Goal: Book appointment/travel/reservation

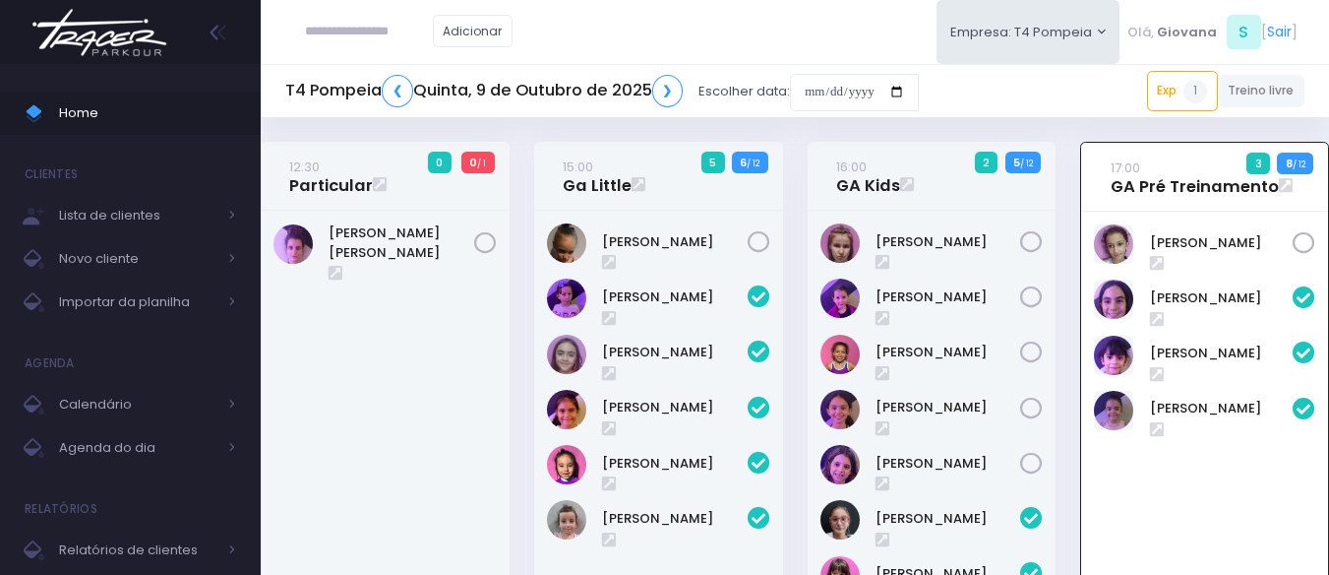
scroll to position [142, 0]
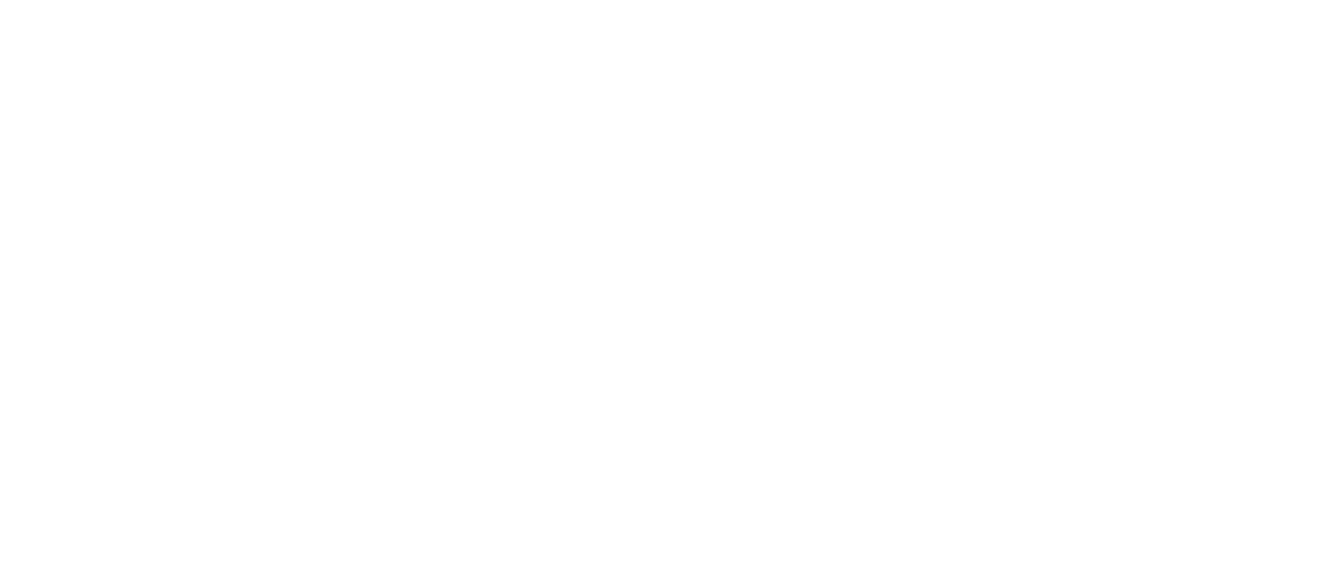
scroll to position [759, 0]
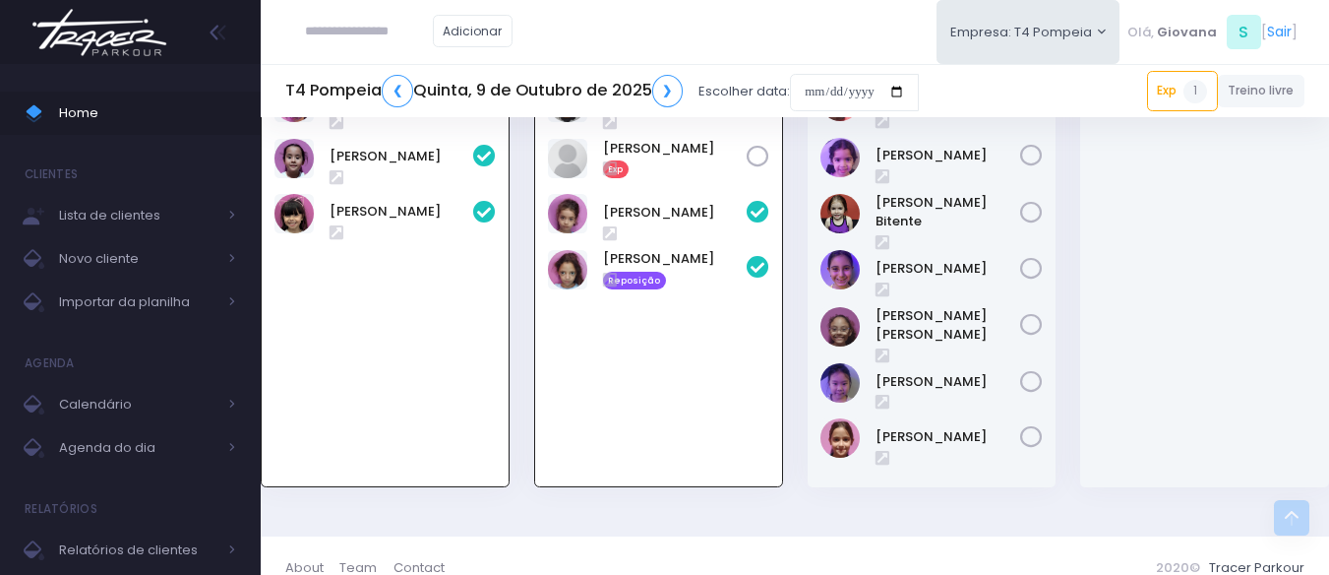
click at [1243, 289] on div at bounding box center [1204, 277] width 249 height 417
drag, startPoint x: 801, startPoint y: 191, endPoint x: 807, endPoint y: 176, distance: 15.9
click at [801, 191] on div "19:00 GA Kids 5 / 12" at bounding box center [932, 255] width 274 height 511
click at [131, 96] on link "Home" at bounding box center [130, 112] width 261 height 43
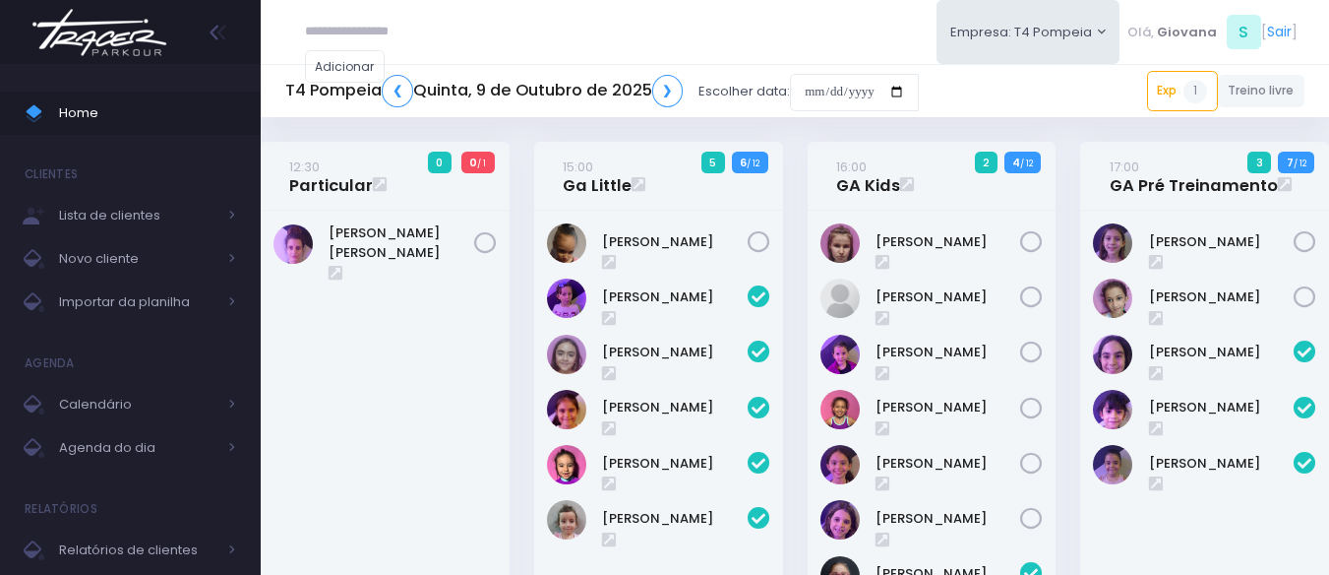
scroll to position [759, 0]
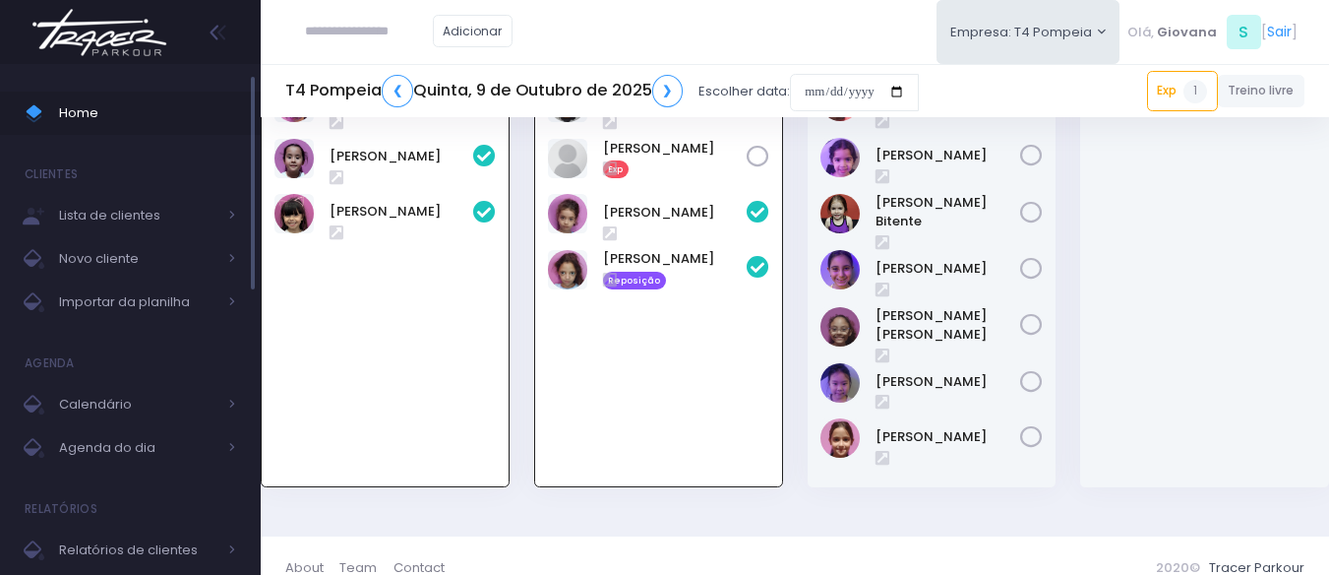
click at [77, 116] on span "Home" at bounding box center [147, 113] width 177 height 26
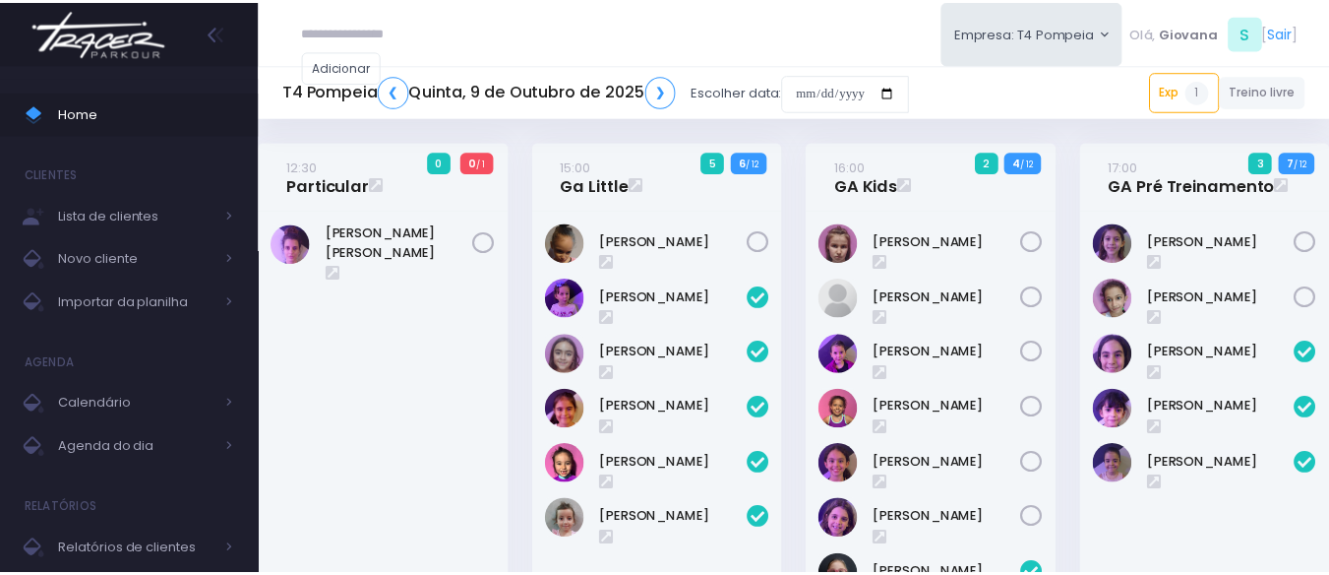
scroll to position [759, 0]
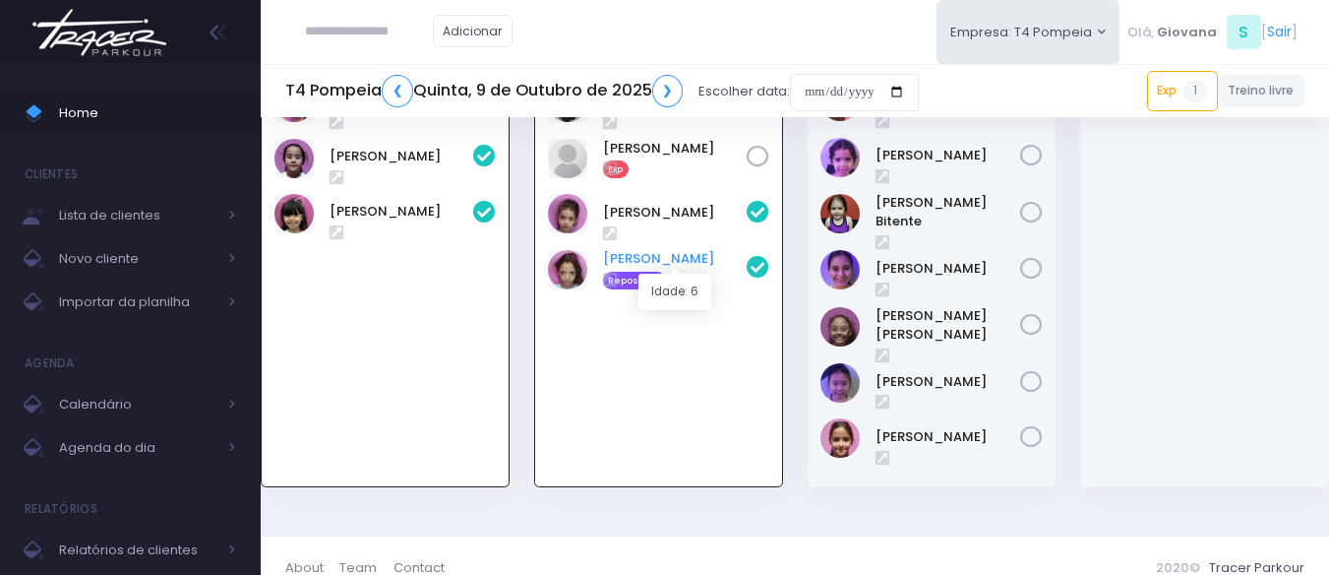
click at [657, 255] on link "[PERSON_NAME]" at bounding box center [675, 259] width 144 height 20
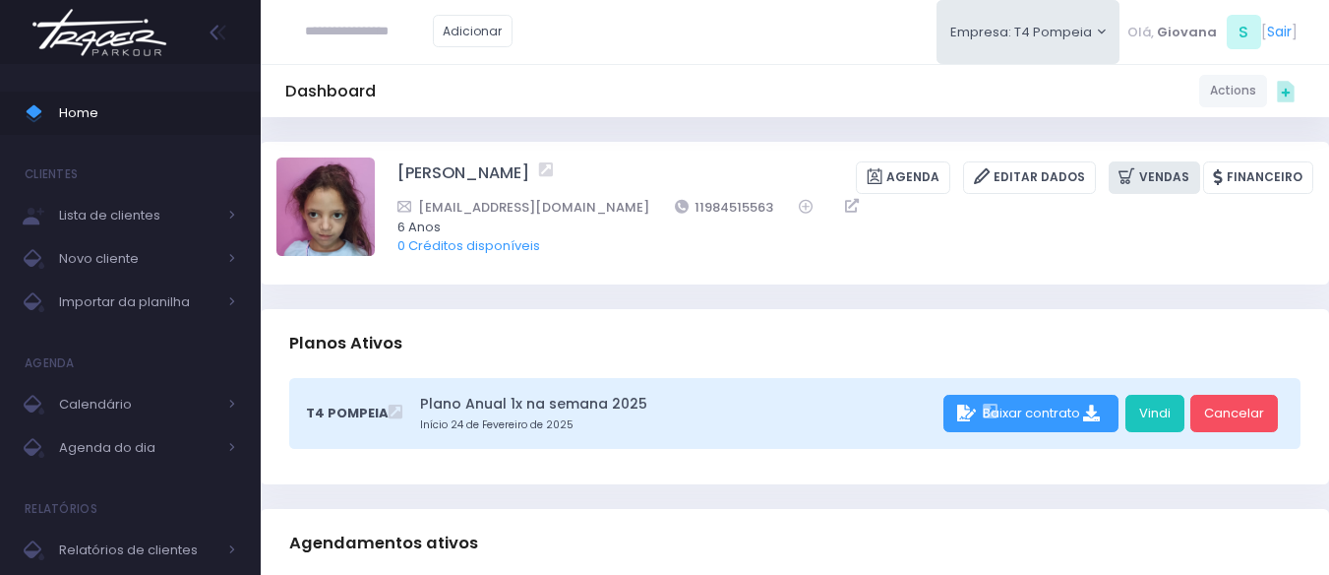
click at [1171, 180] on link "Vendas" at bounding box center [1154, 177] width 91 height 32
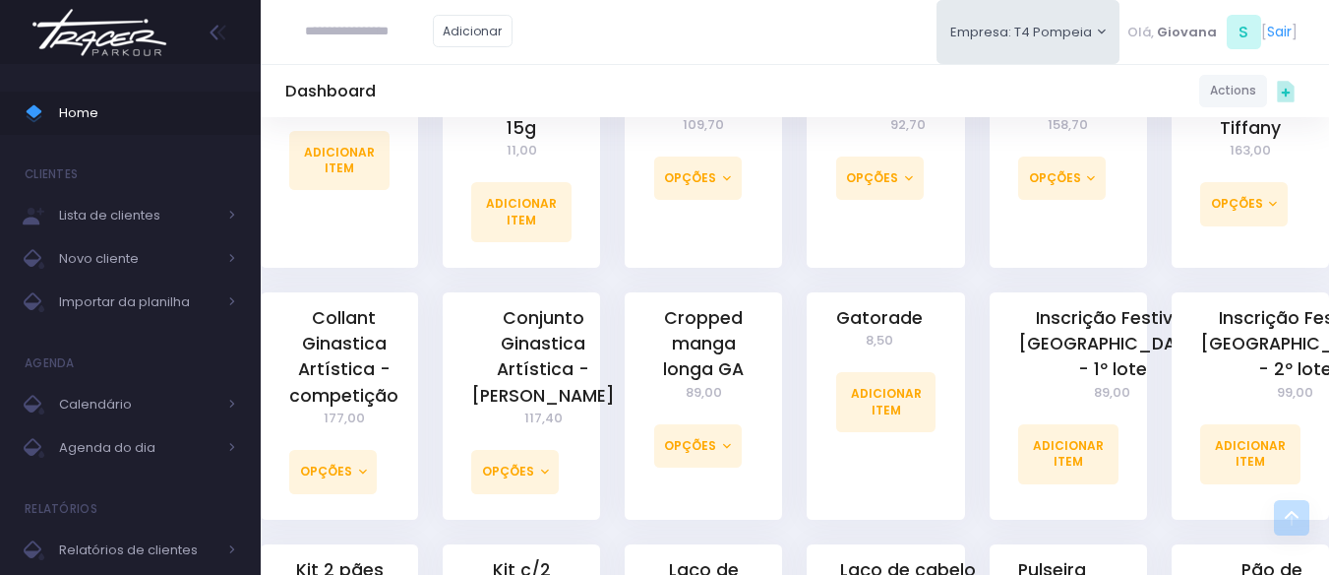
scroll to position [1181, 0]
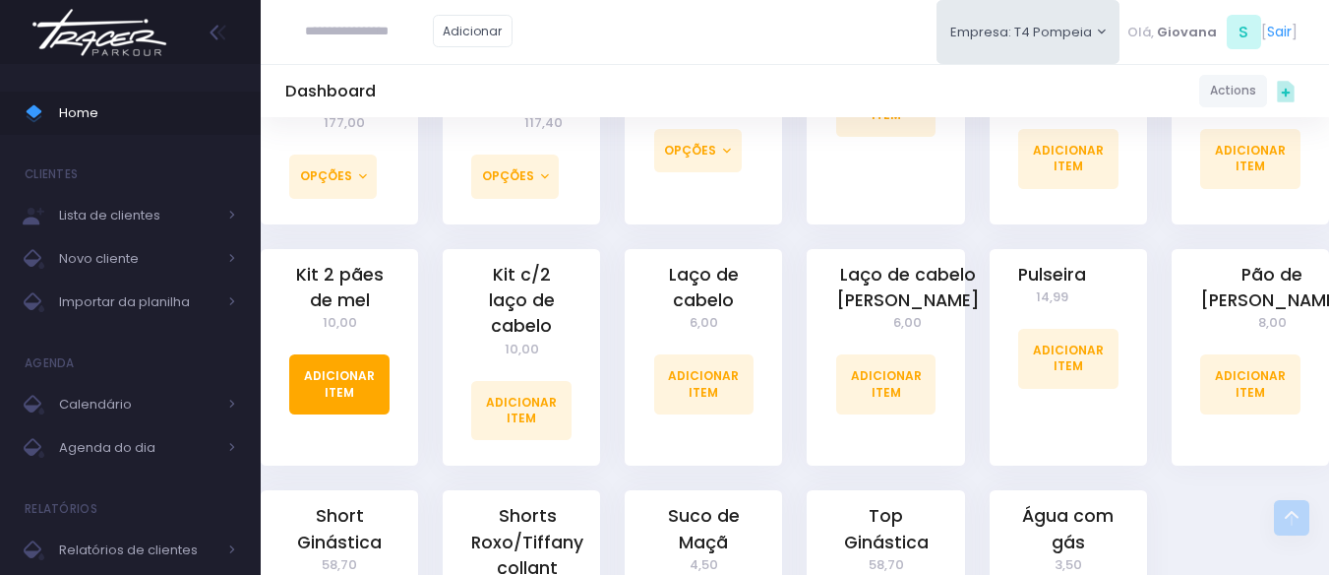
click at [356, 364] on link "Adicionar Item" at bounding box center [339, 383] width 100 height 59
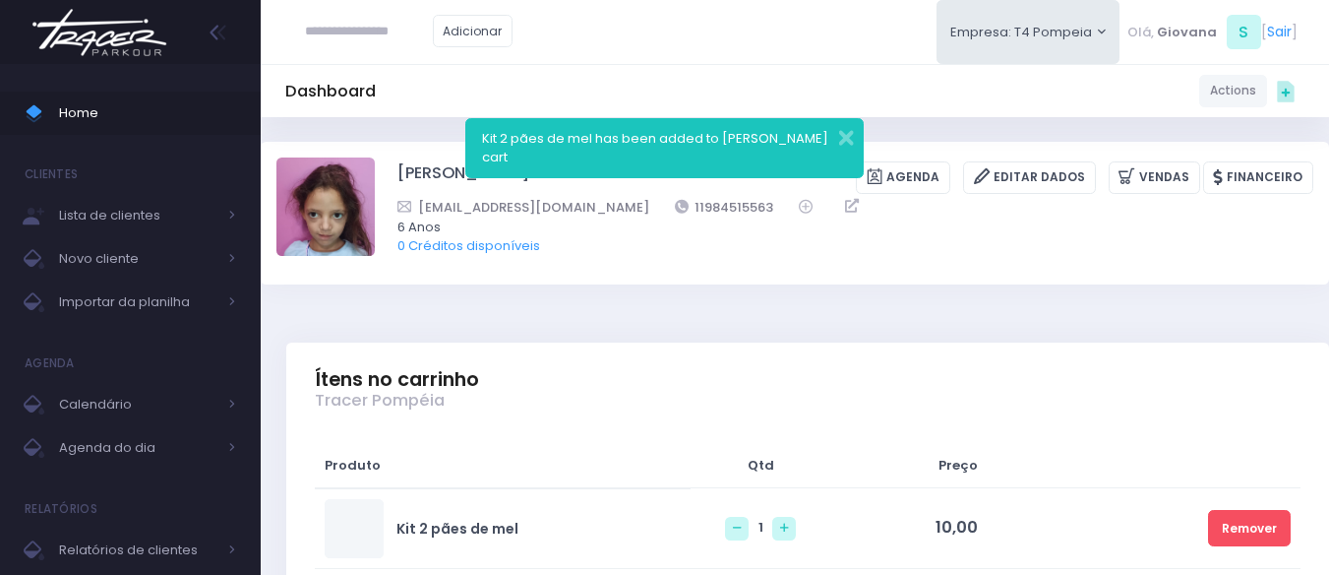
scroll to position [295, 0]
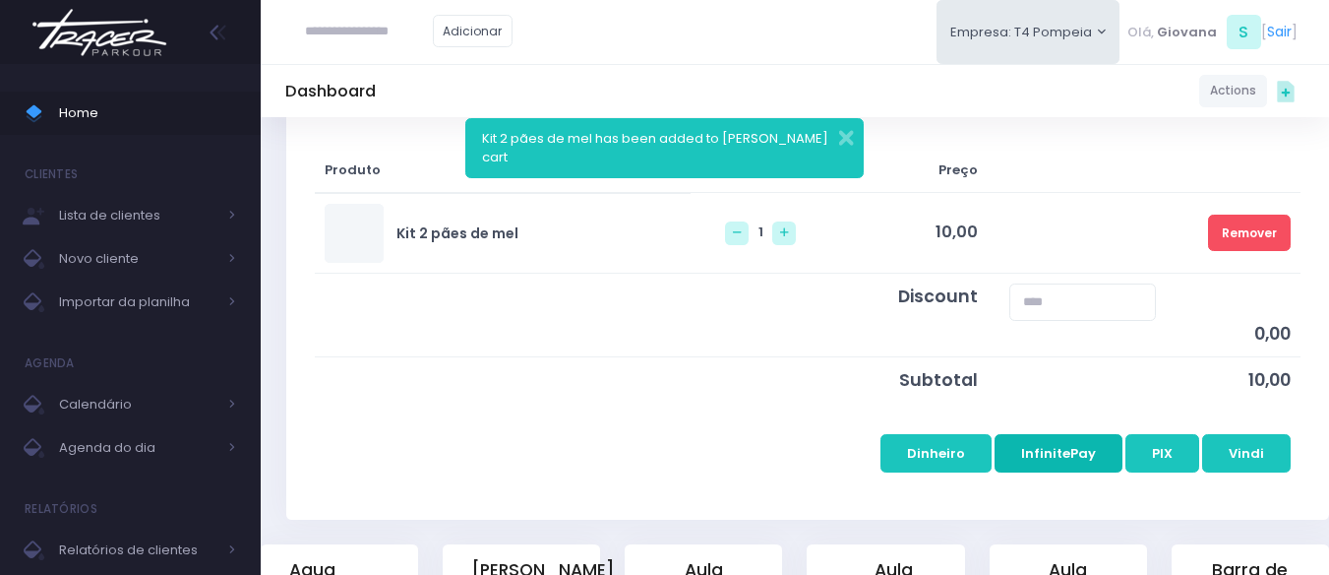
click at [1091, 463] on button "InfinitePay" at bounding box center [1059, 452] width 128 height 37
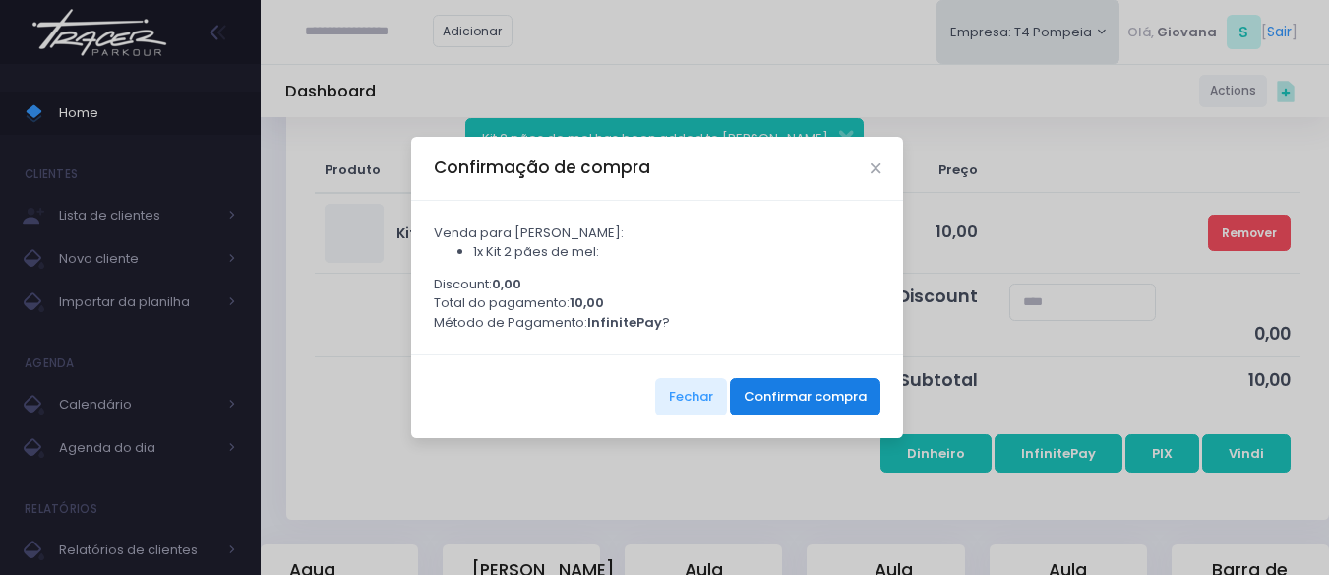
click at [854, 404] on button "Confirmar compra" at bounding box center [805, 396] width 151 height 37
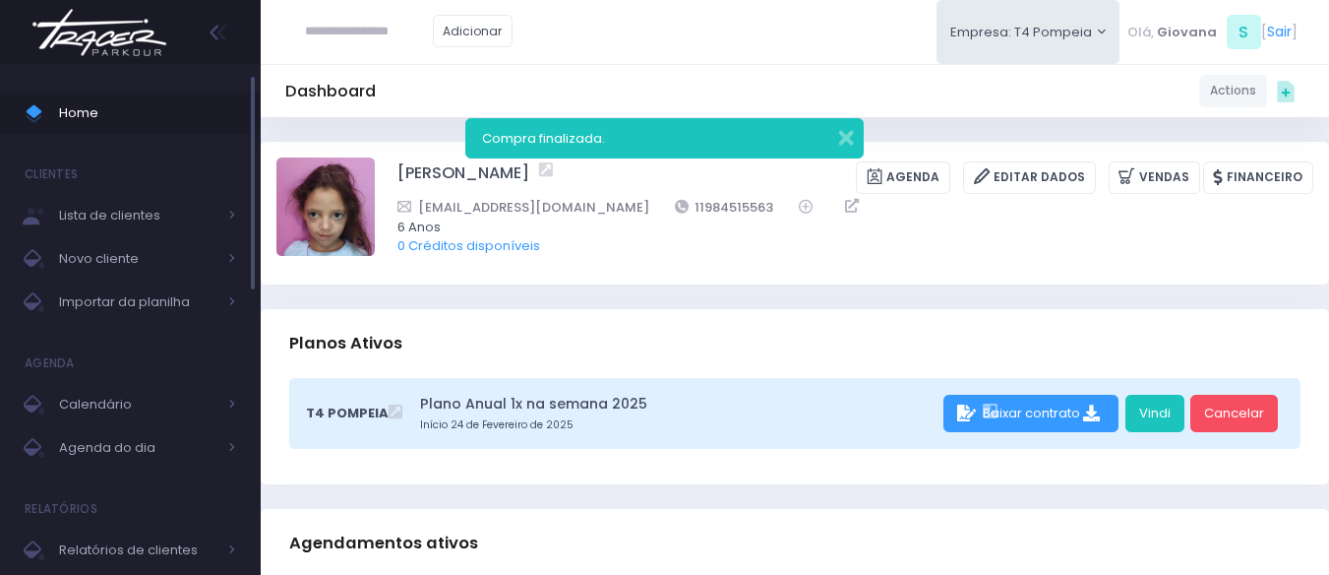
click at [165, 114] on span "Home" at bounding box center [147, 113] width 177 height 26
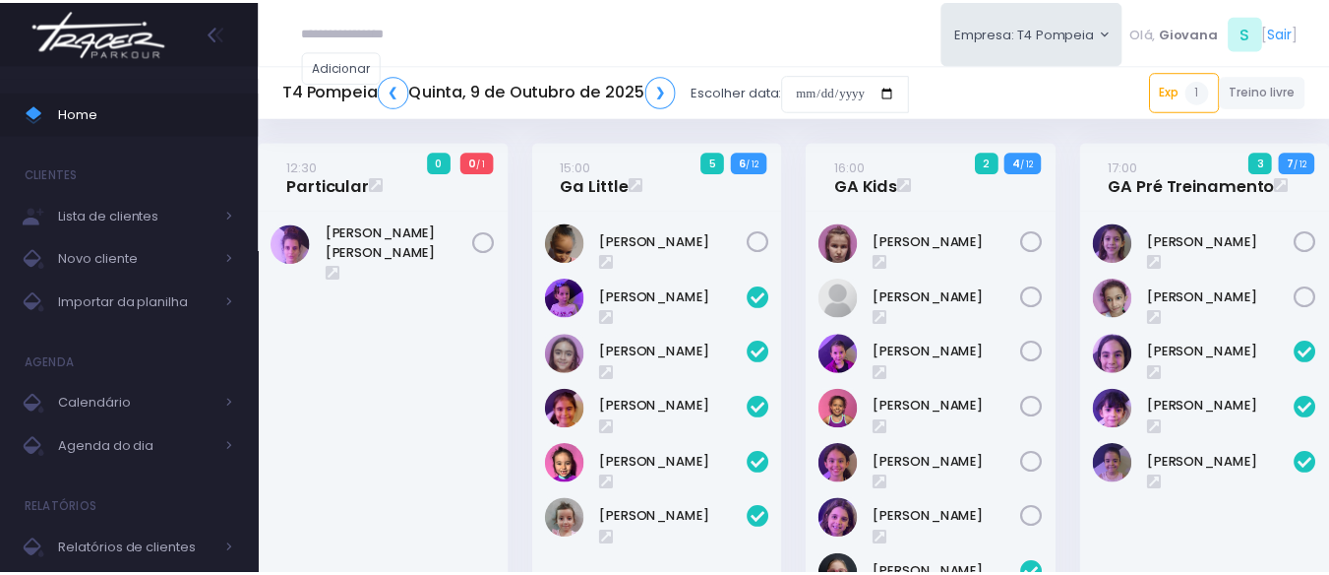
scroll to position [759, 0]
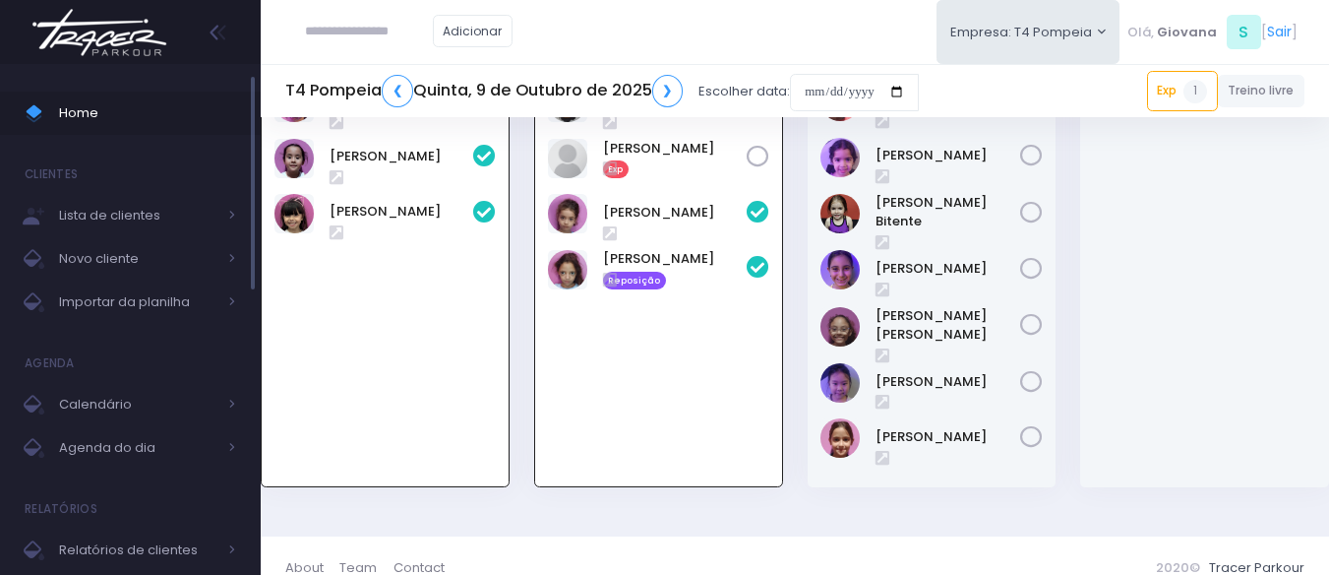
click at [152, 120] on span "Home" at bounding box center [147, 113] width 177 height 26
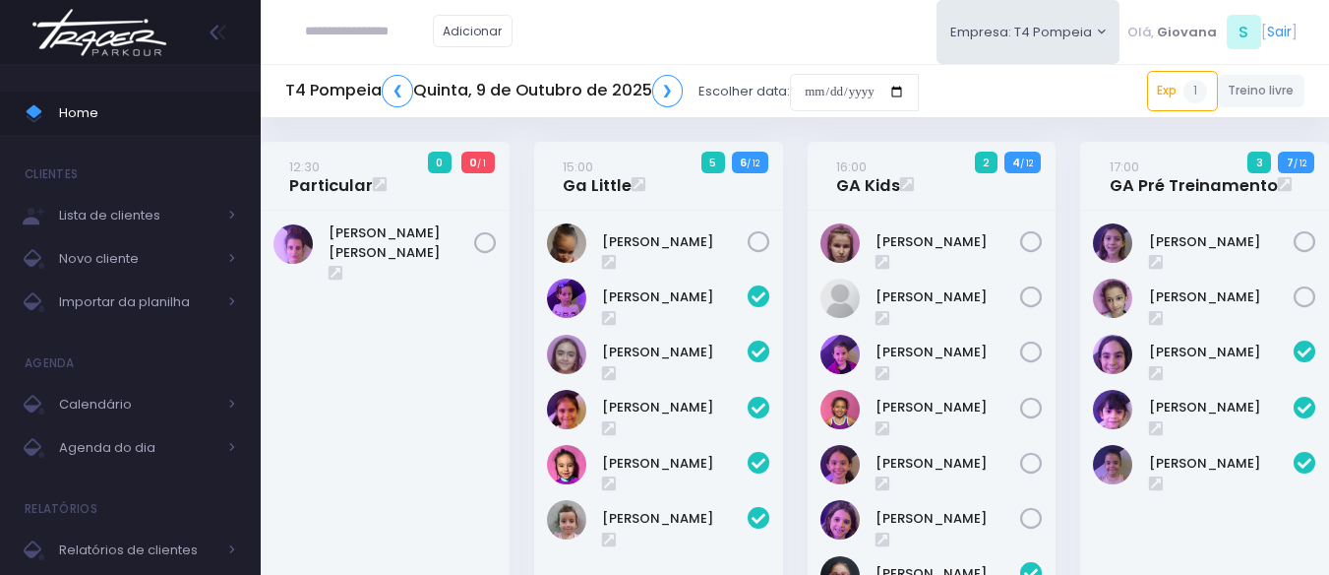
click at [521, 285] on div "15:00 Ga Little 5 6 / 12" at bounding box center [658, 450] width 274 height 617
click at [209, 109] on span "Home" at bounding box center [147, 113] width 177 height 26
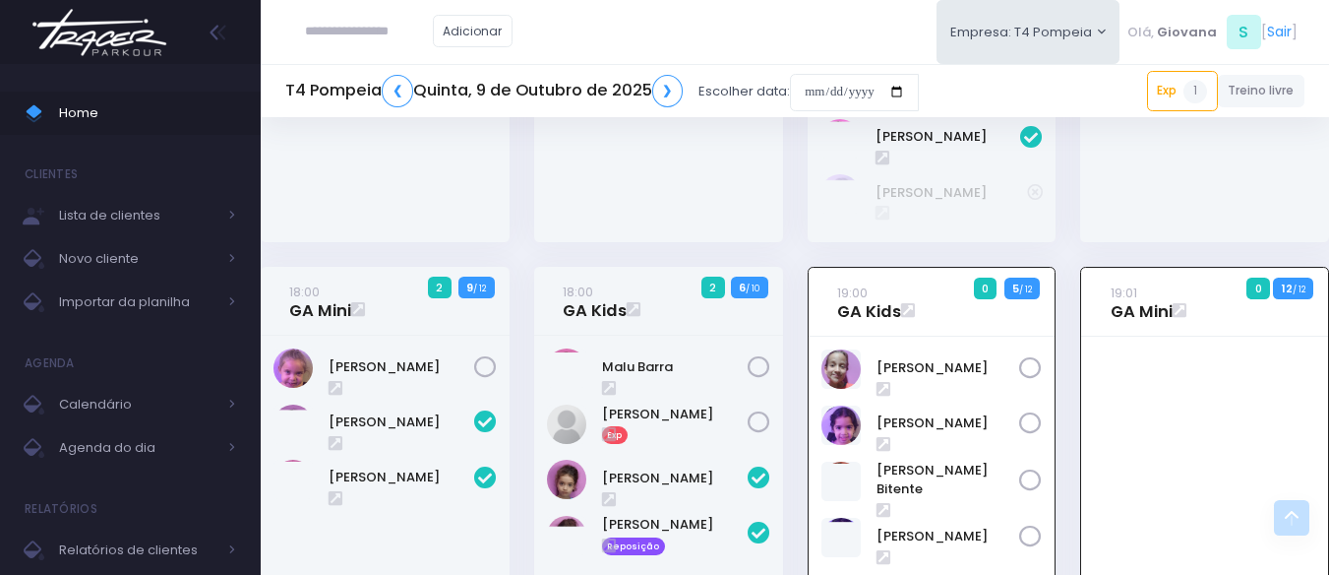
scroll to position [590, 0]
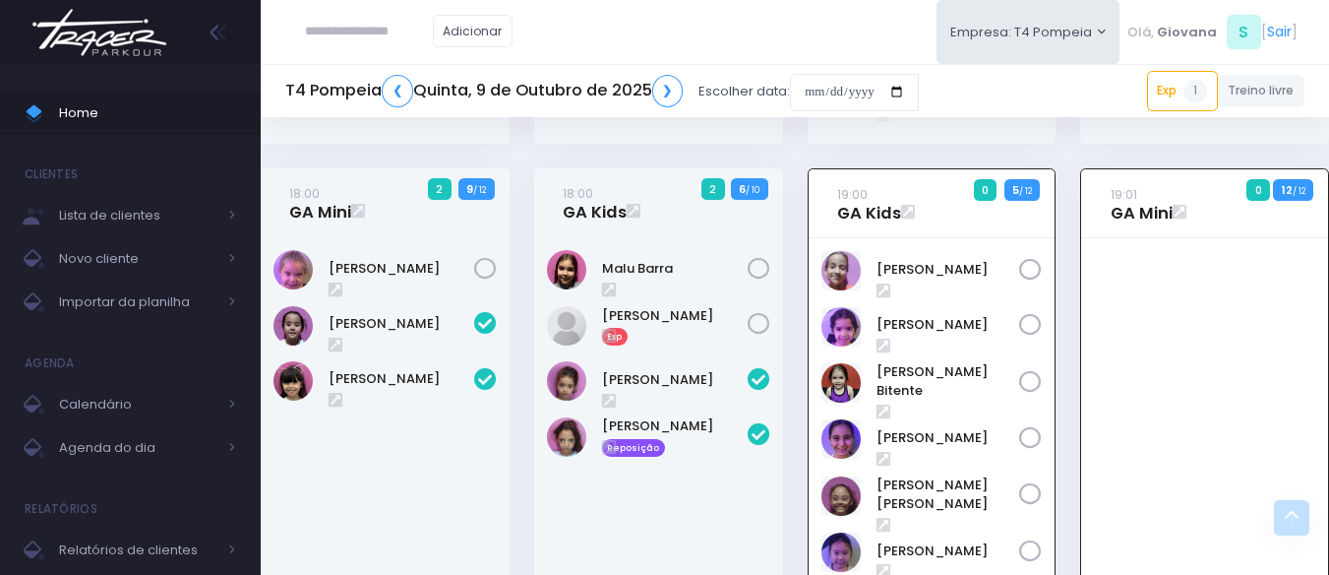
click at [512, 372] on div "18:00 GA Mini 2 9 / 12" at bounding box center [386, 424] width 274 height 513
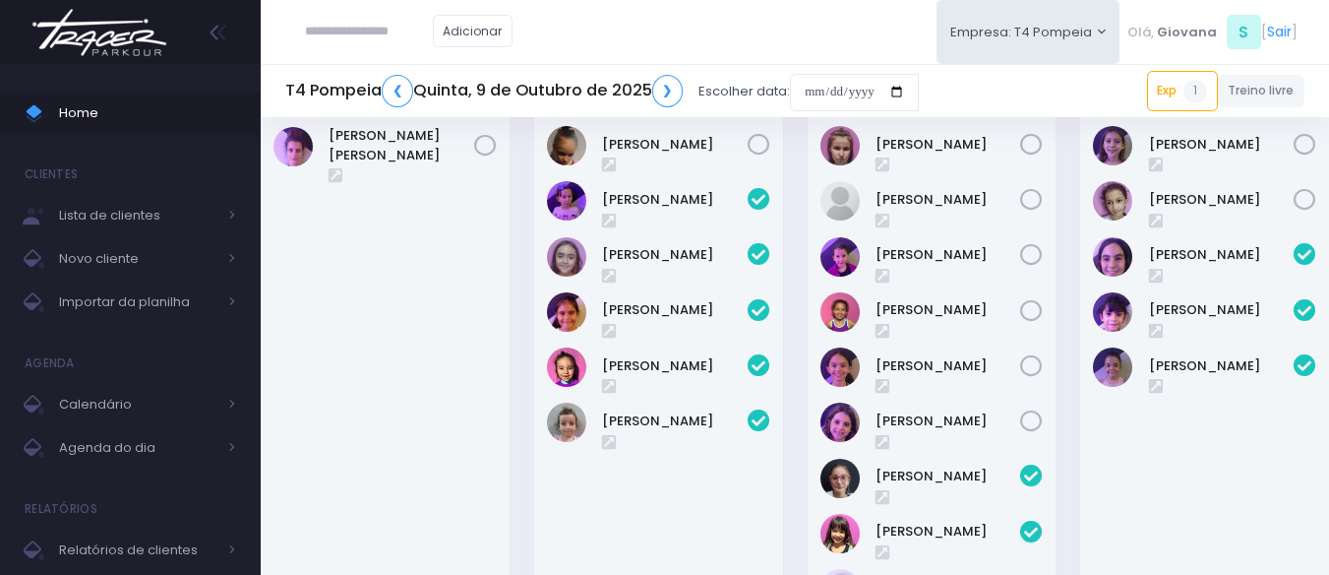
scroll to position [0, 0]
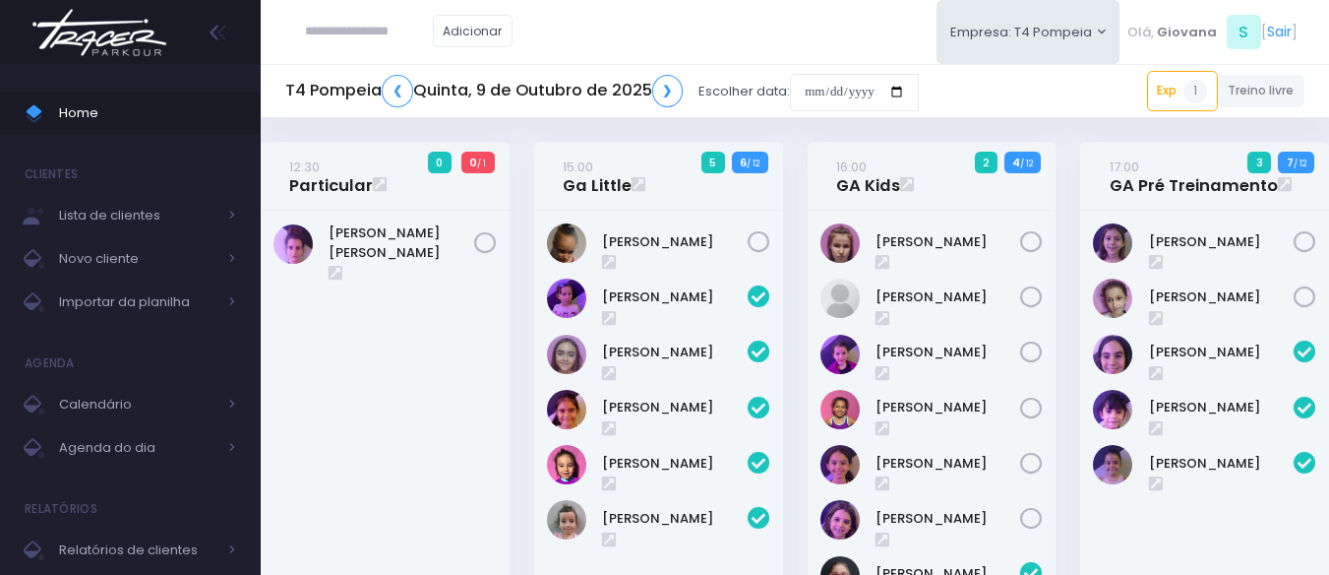
click at [1304, 248] on icon at bounding box center [1305, 242] width 23 height 23
click at [1073, 322] on div "17:00 GA Pré Treinamento 3 7 / 12" at bounding box center [1205, 450] width 274 height 617
click at [945, 296] on link "Beatriz Abrell" at bounding box center [949, 297] width 146 height 20
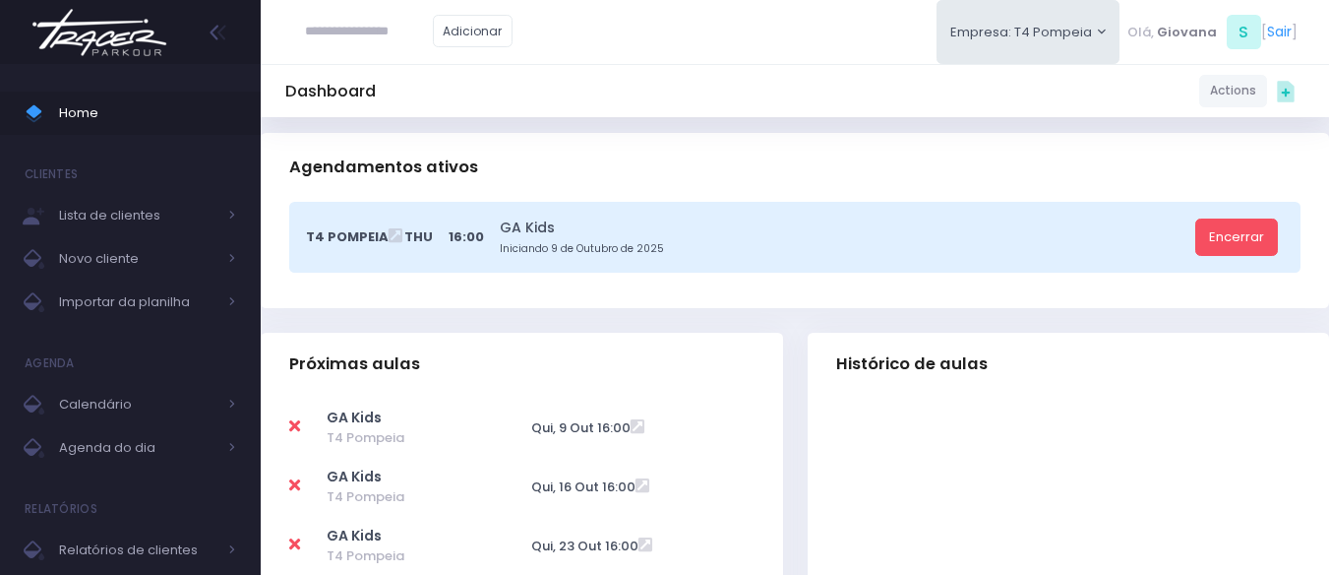
scroll to position [394, 0]
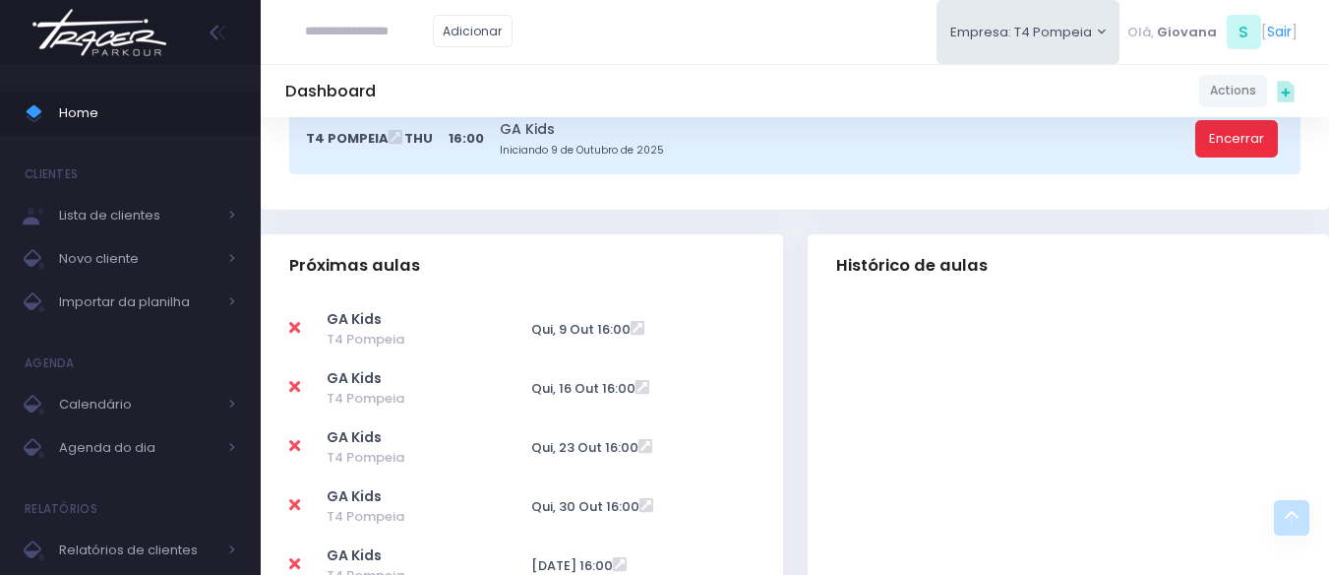
click at [1222, 145] on link "Encerrar" at bounding box center [1236, 138] width 83 height 37
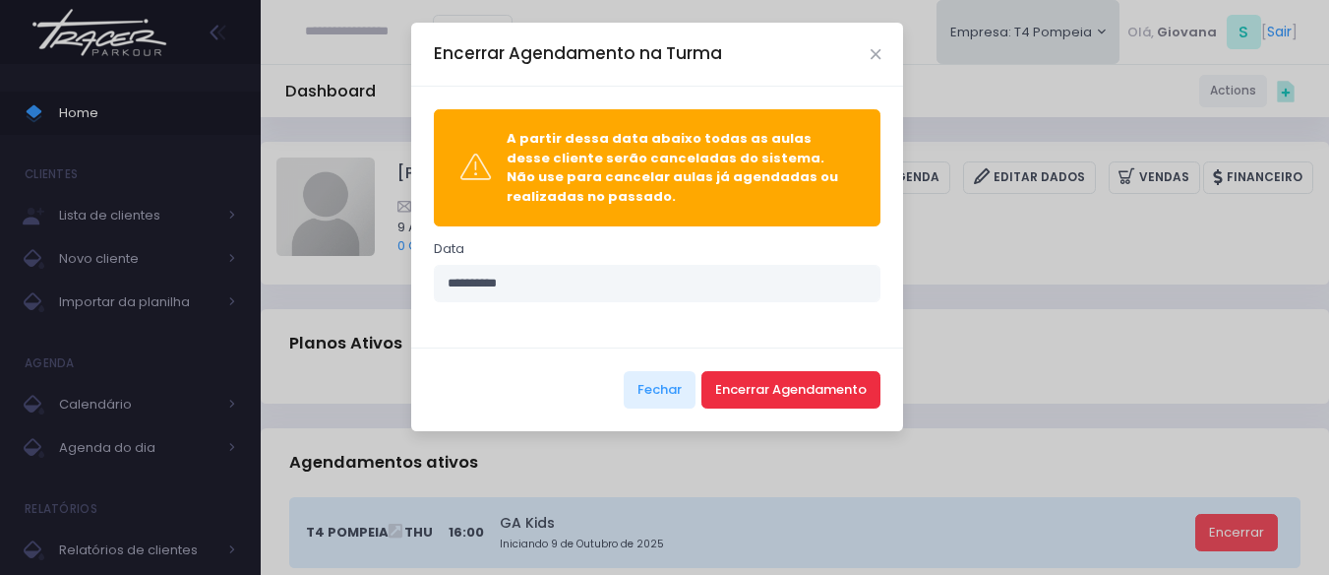
click at [880, 386] on button "Encerrar Agendamento" at bounding box center [790, 389] width 179 height 37
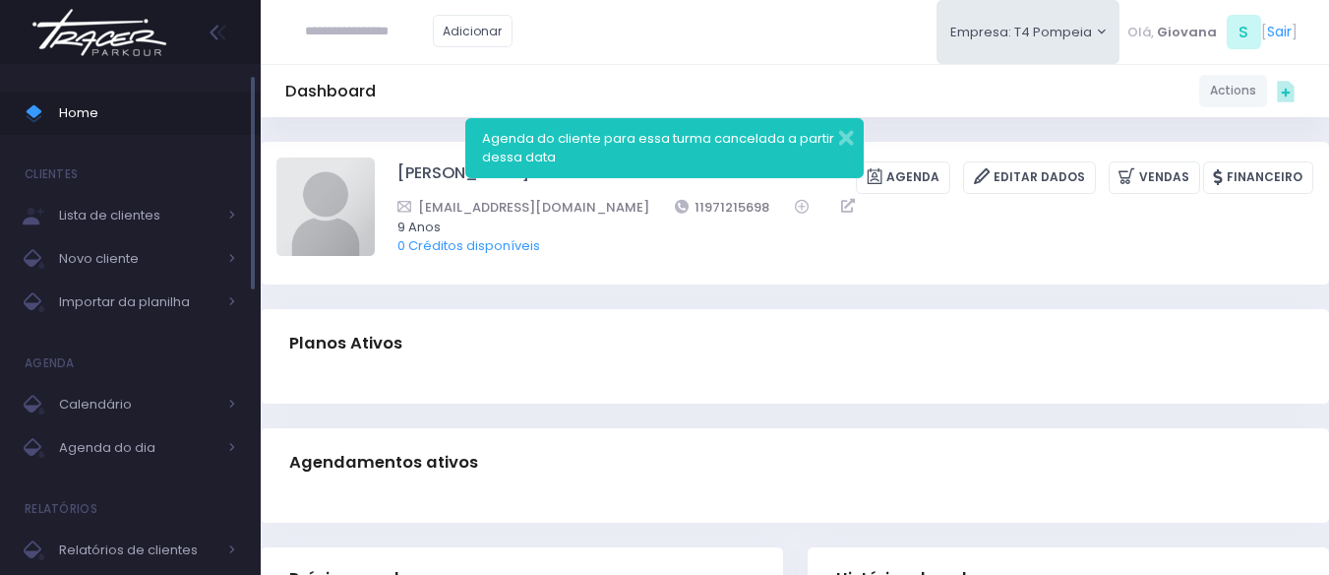
click at [203, 114] on span "Home" at bounding box center [147, 113] width 177 height 26
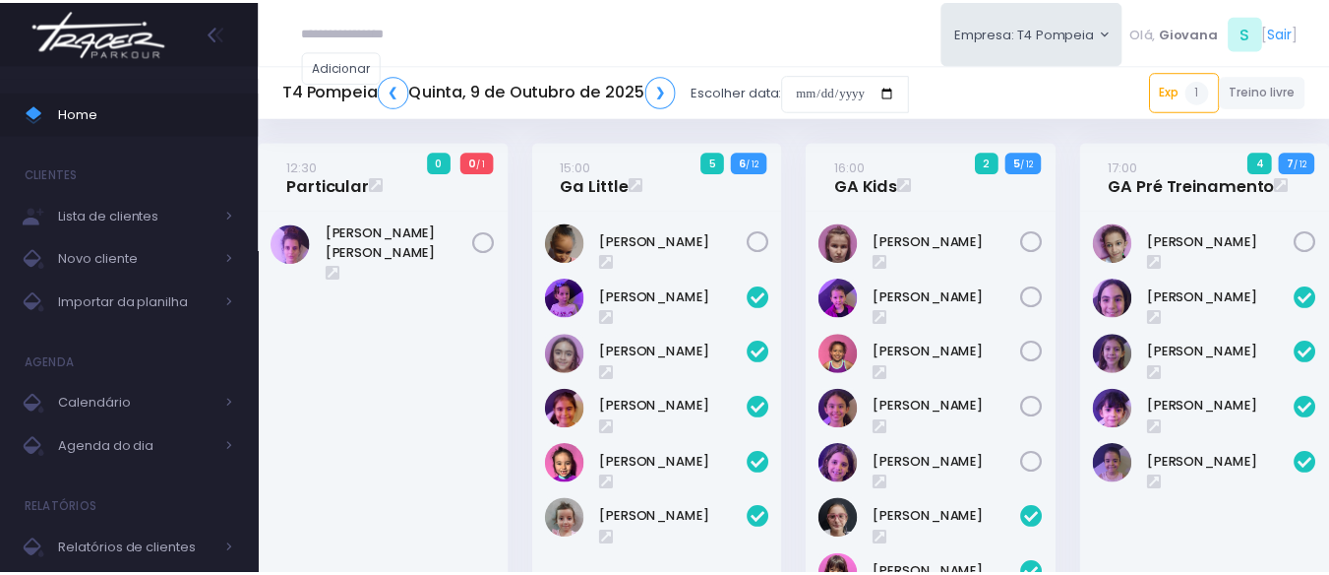
scroll to position [703, 0]
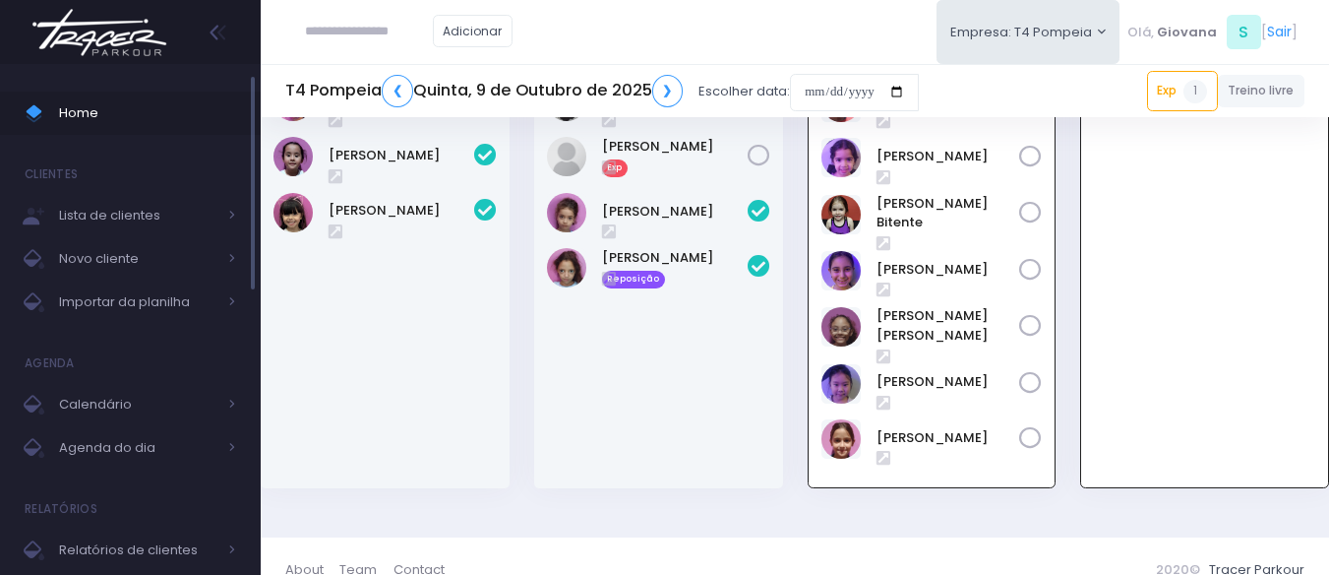
click at [63, 98] on link "Home" at bounding box center [130, 112] width 261 height 43
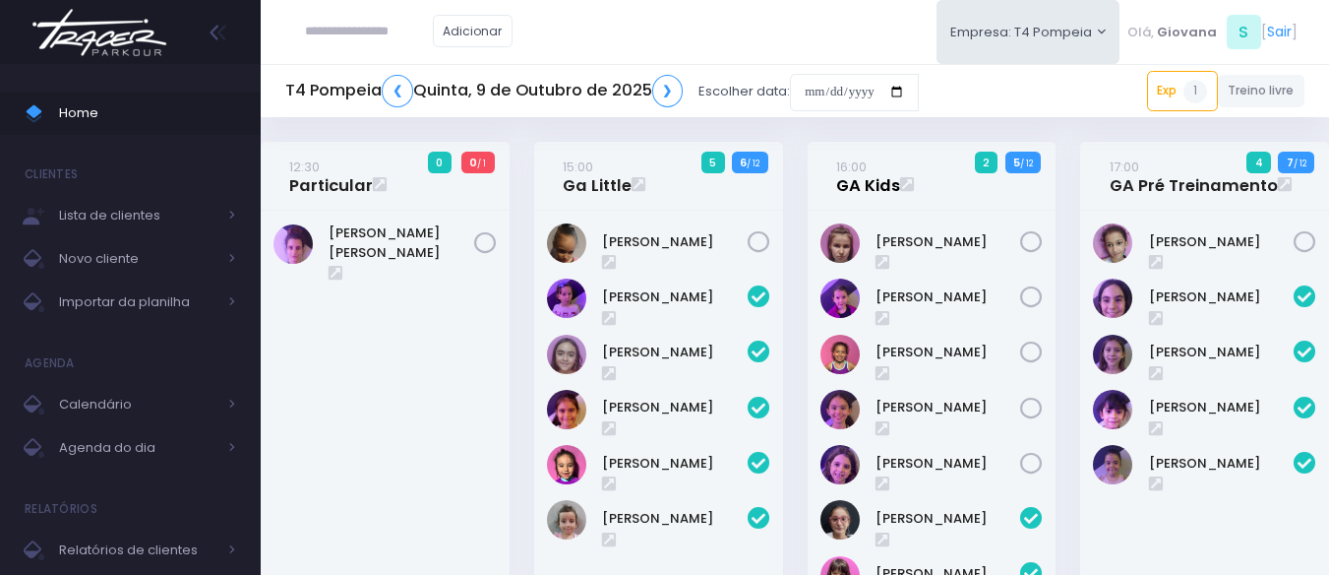
click at [867, 192] on link "16:00 GA Kids" at bounding box center [868, 175] width 64 height 39
click at [871, 185] on link "16:00 GA Kids" at bounding box center [868, 175] width 64 height 39
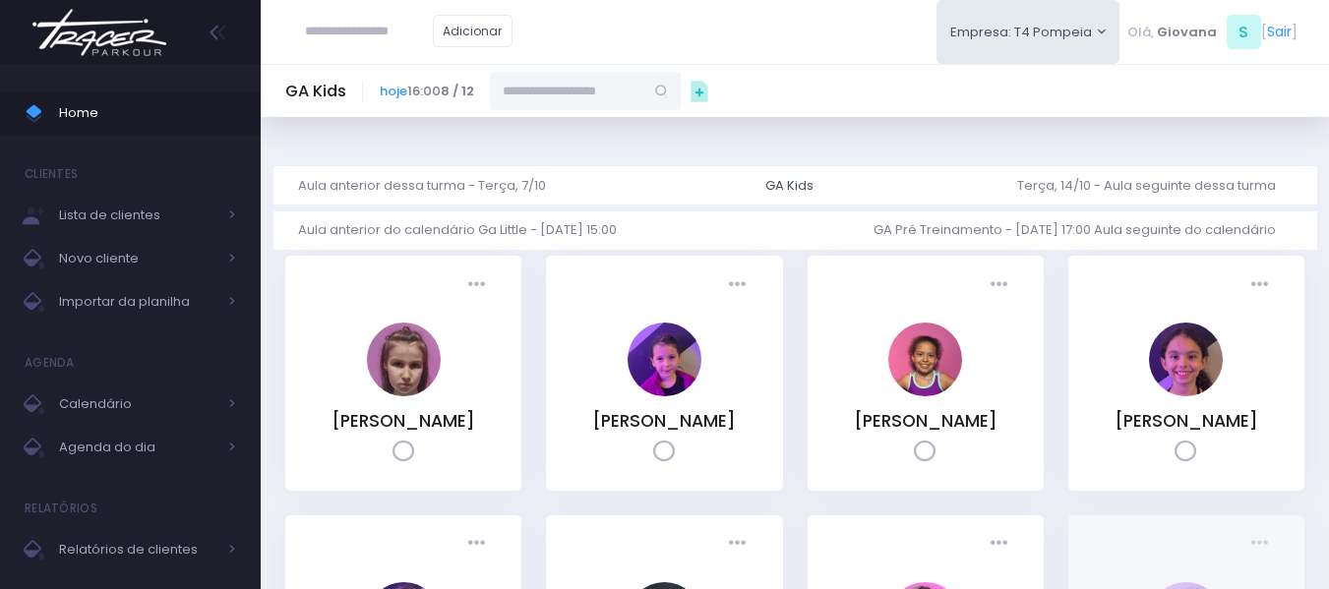
click at [599, 104] on input "text" at bounding box center [566, 90] width 153 height 37
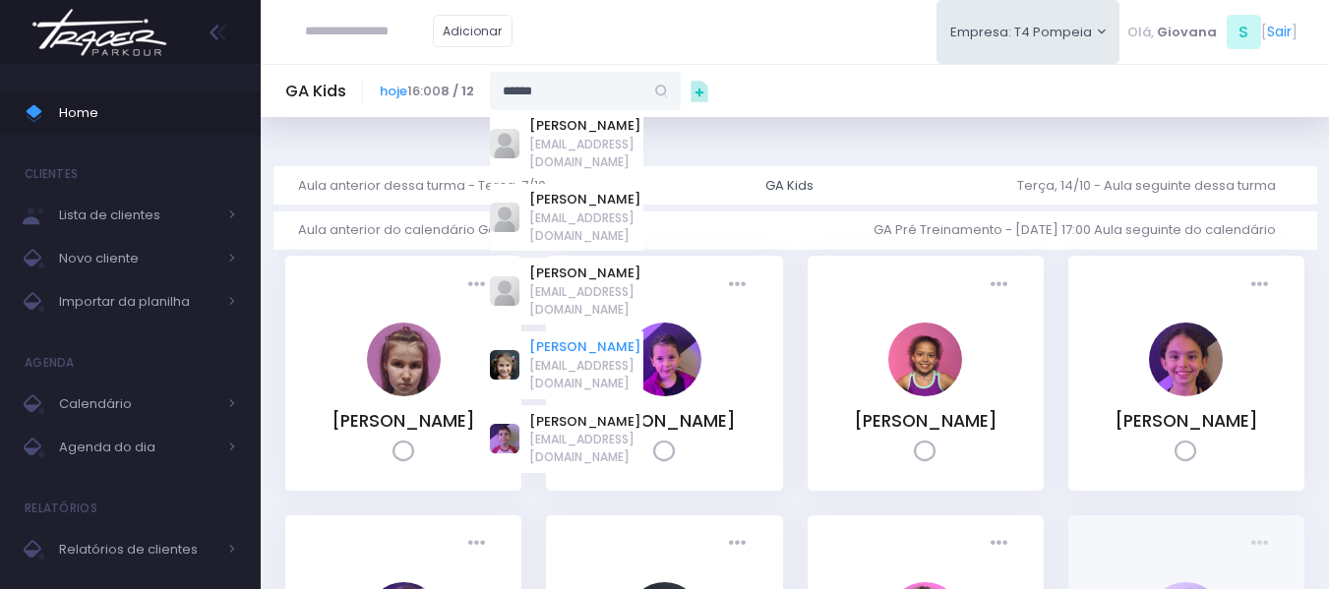
click at [627, 337] on link "[PERSON_NAME]" at bounding box center [586, 347] width 114 height 20
type input "**********"
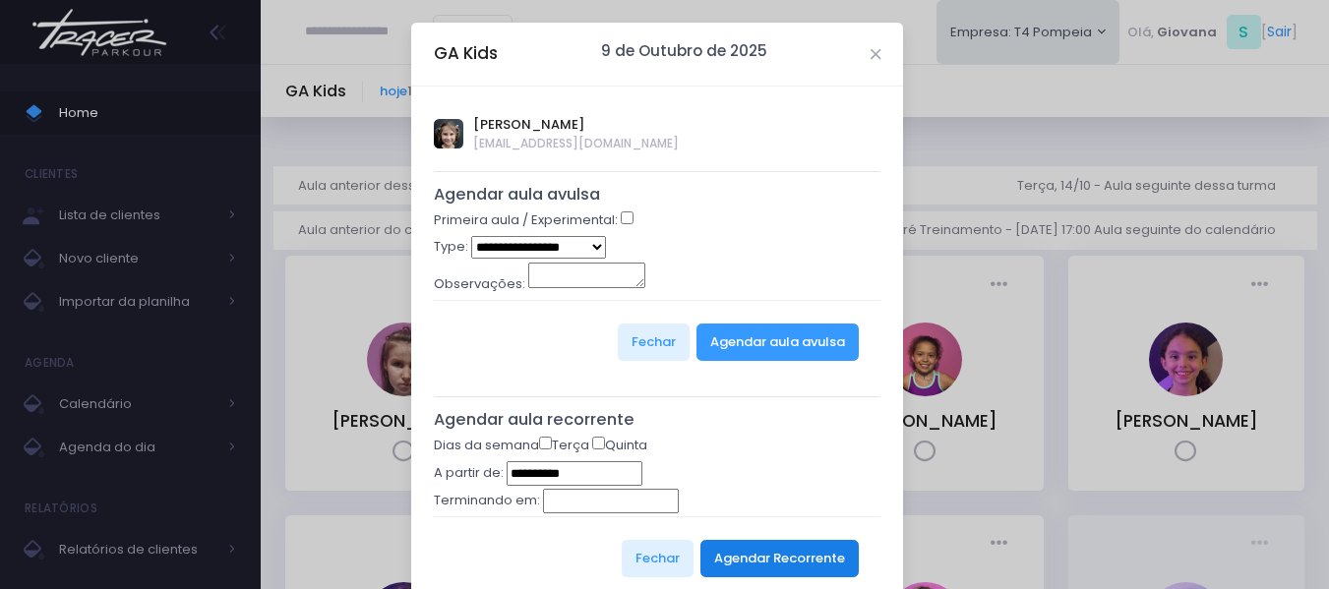
click at [750, 573] on button "Agendar Recorrente" at bounding box center [779, 558] width 158 height 37
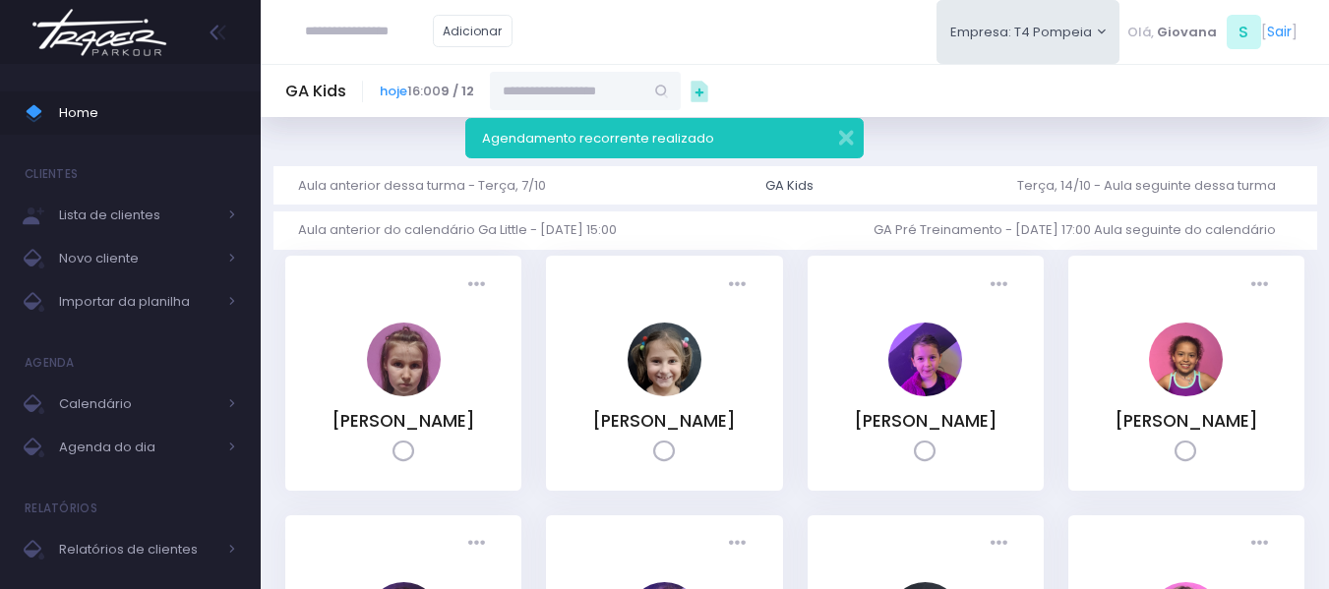
scroll to position [197, 0]
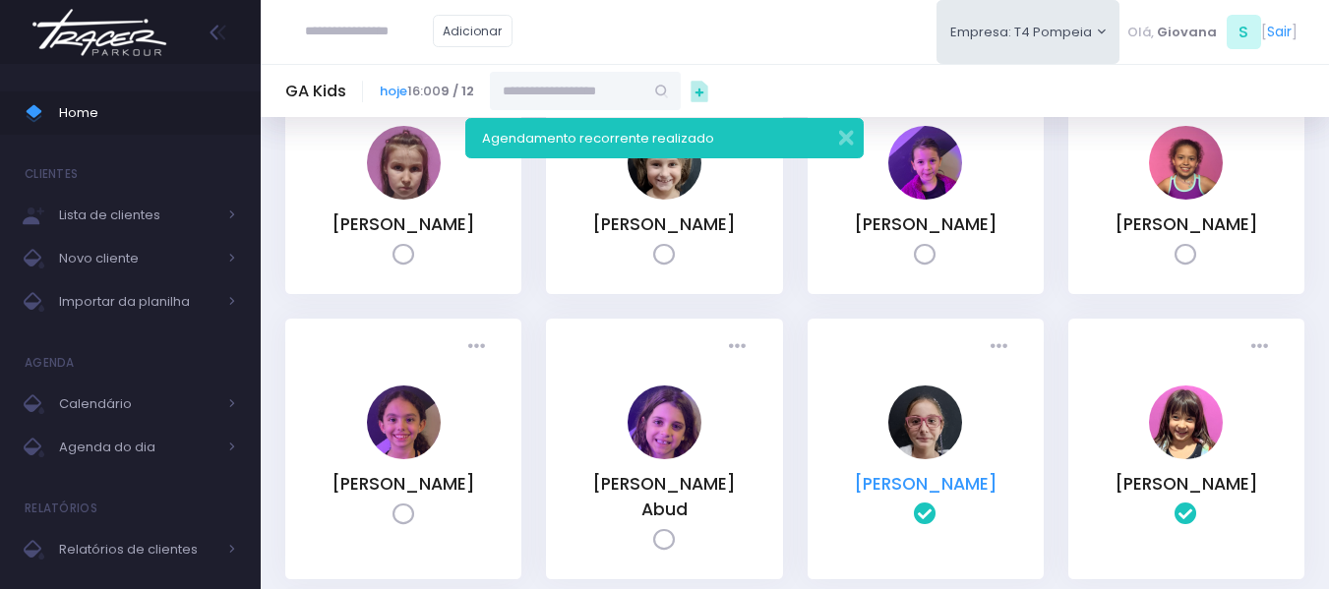
click at [896, 496] on link "[PERSON_NAME] [PERSON_NAME]" at bounding box center [926, 484] width 144 height 24
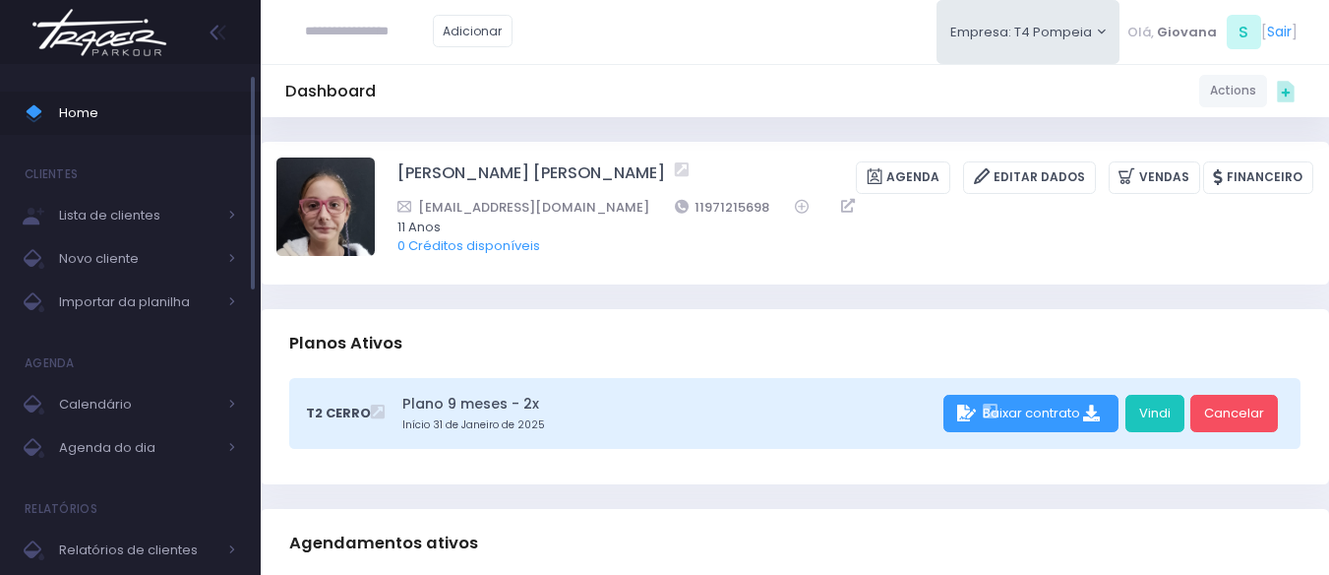
click at [104, 106] on span "Home" at bounding box center [147, 113] width 177 height 26
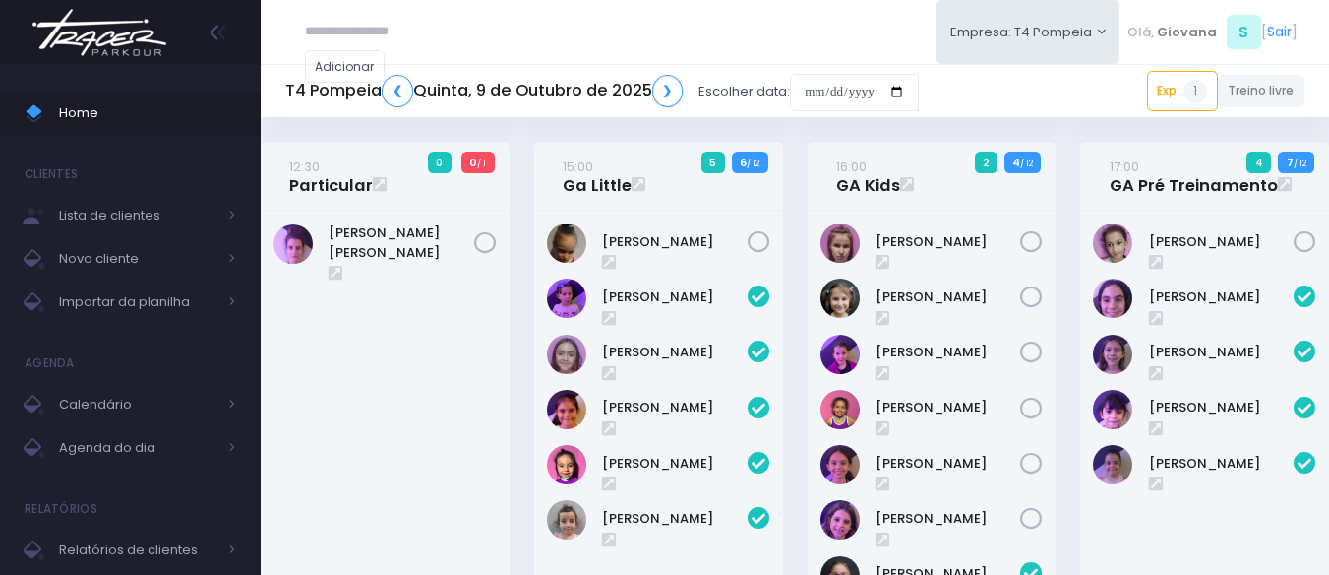
scroll to position [759, 0]
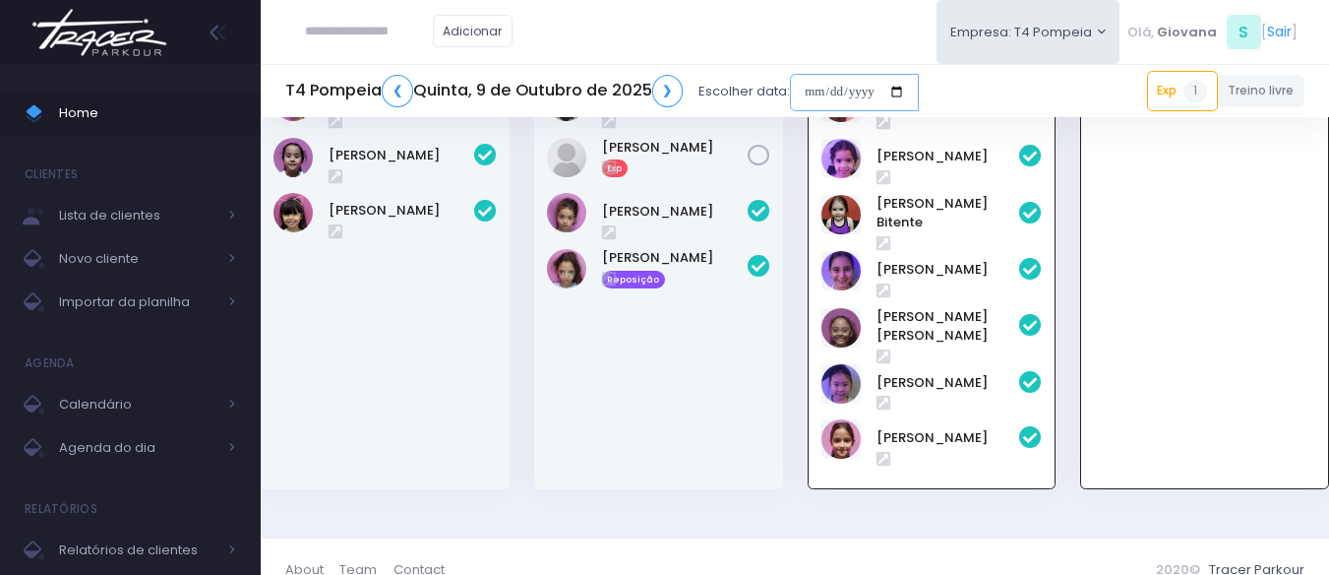
click at [823, 89] on input "date" at bounding box center [854, 92] width 129 height 37
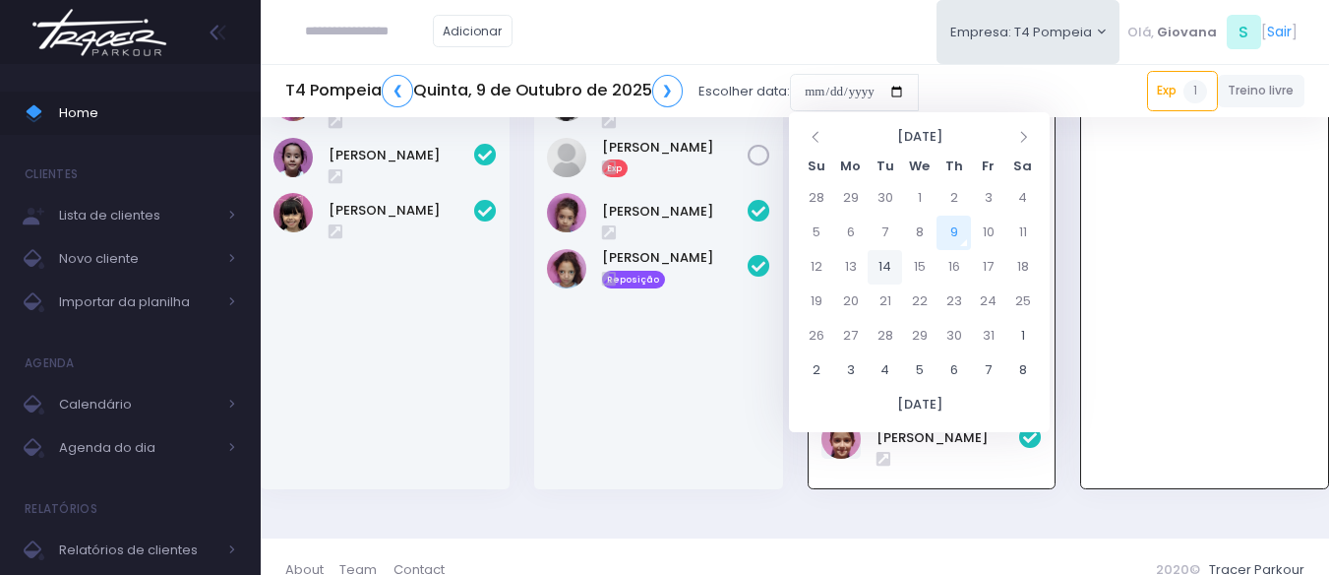
click at [890, 266] on td "14" at bounding box center [885, 267] width 34 height 34
type input "**********"
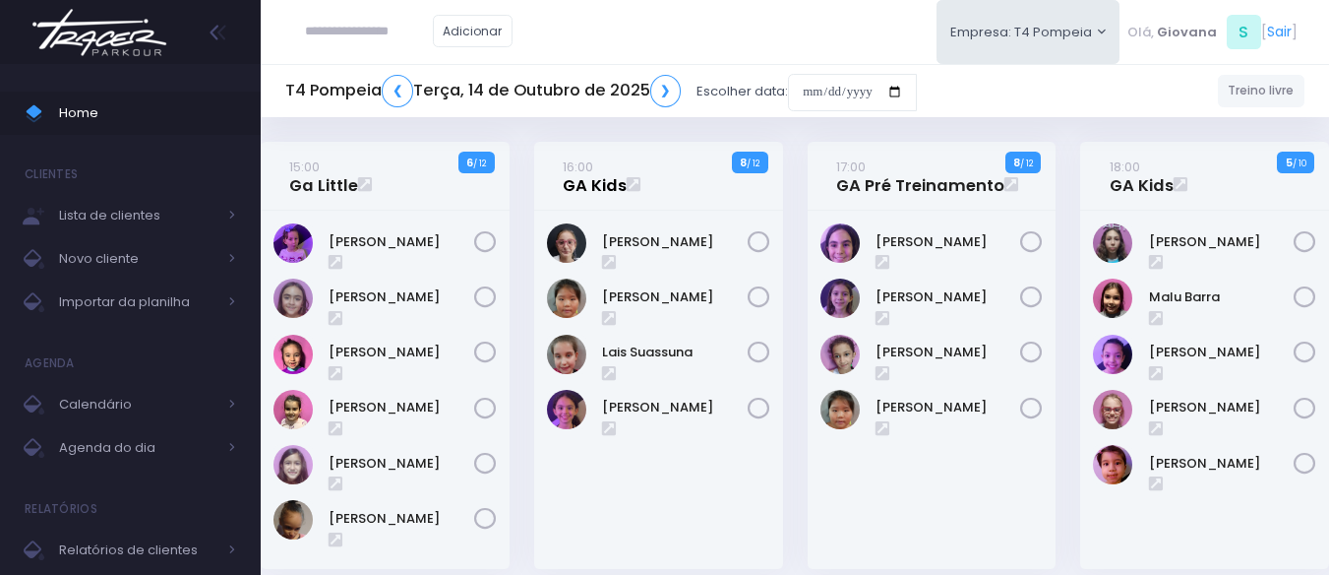
click at [596, 188] on link "16:00 GA Kids" at bounding box center [595, 175] width 64 height 39
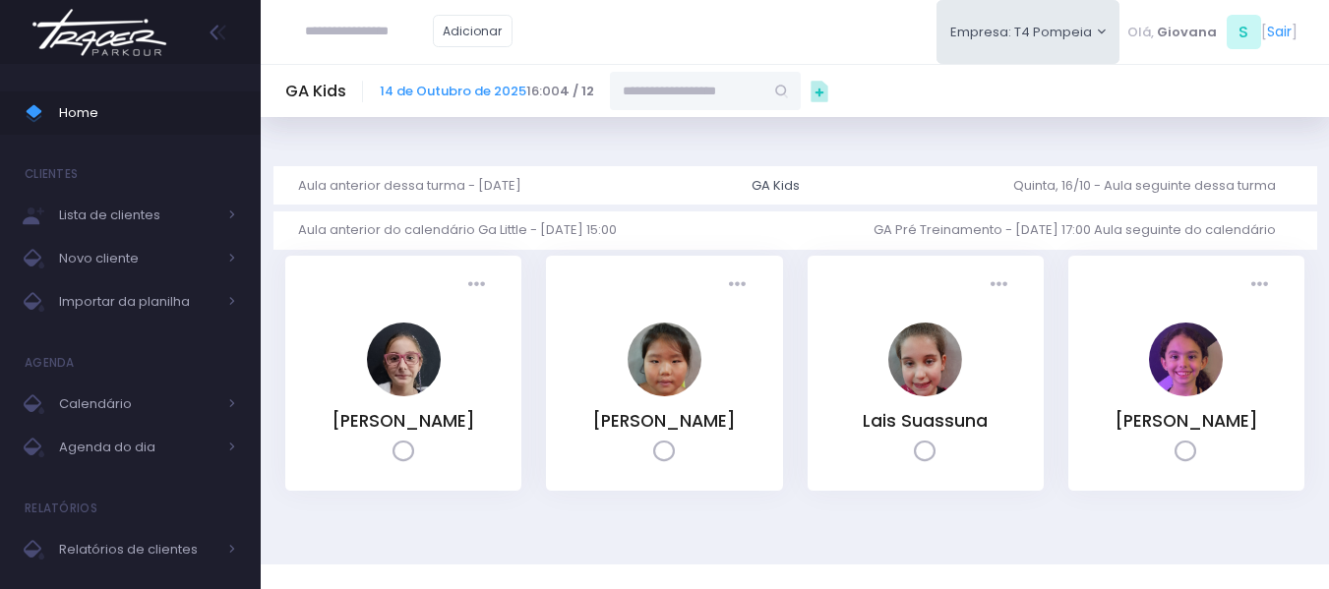
click at [654, 106] on input "text" at bounding box center [686, 90] width 153 height 37
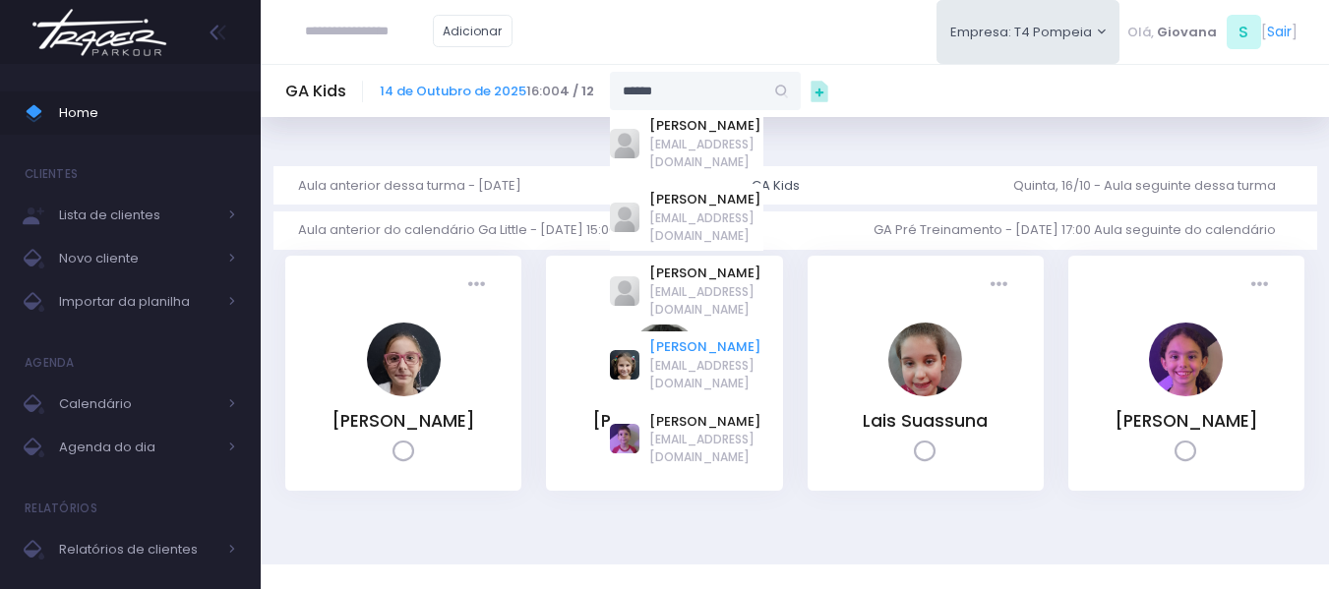
click at [699, 337] on link "Beatriz Abrell Ribeiro" at bounding box center [706, 347] width 114 height 20
type input "**********"
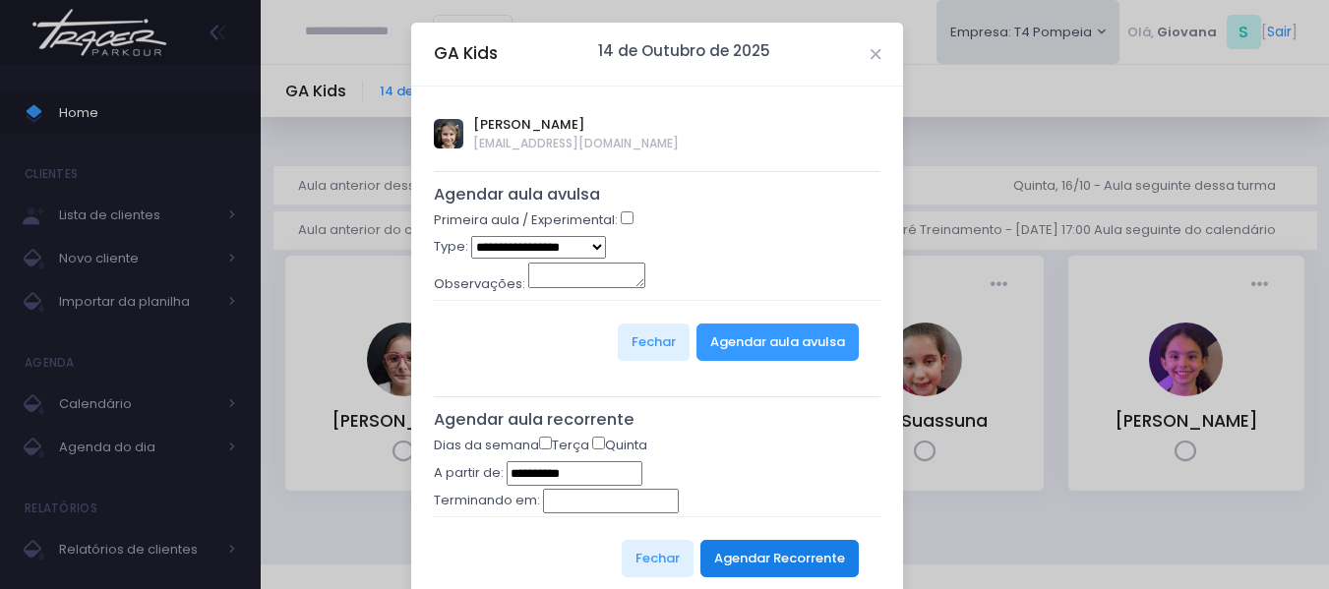
click at [776, 547] on button "Agendar Recorrente" at bounding box center [779, 558] width 158 height 37
click at [99, 110] on div "**********" at bounding box center [664, 294] width 1329 height 589
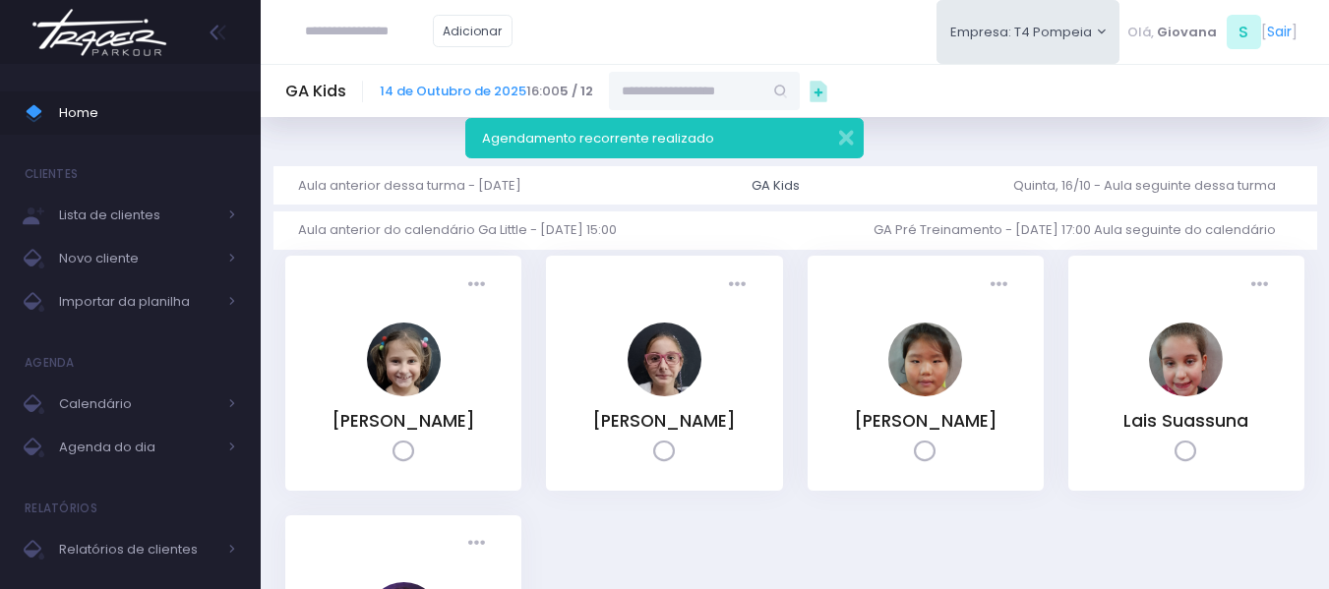
click at [99, 110] on span "Home" at bounding box center [147, 113] width 177 height 26
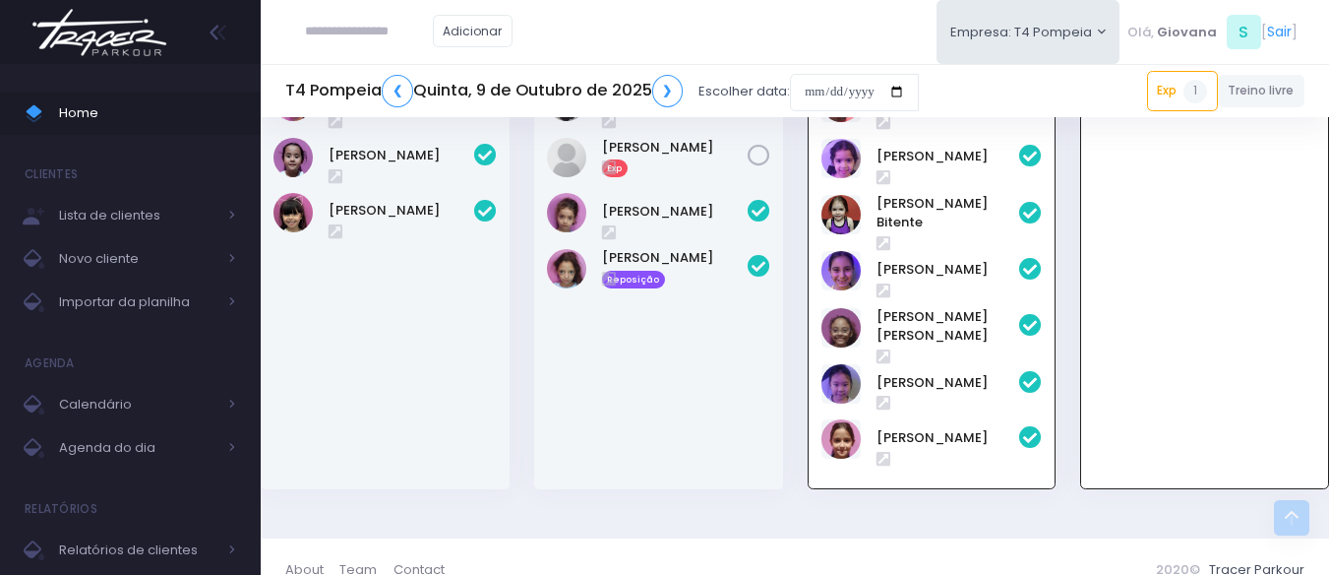
scroll to position [660, 0]
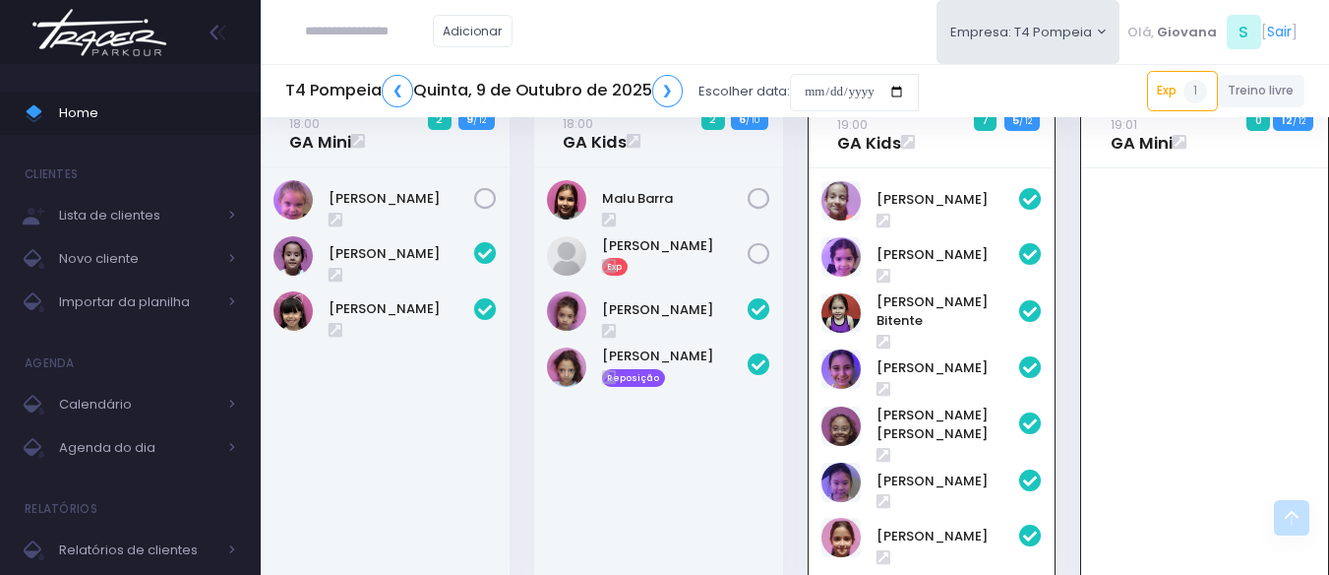
click at [1074, 373] on div "19:01 GA Mini 0 12 / 12" at bounding box center [1205, 354] width 274 height 513
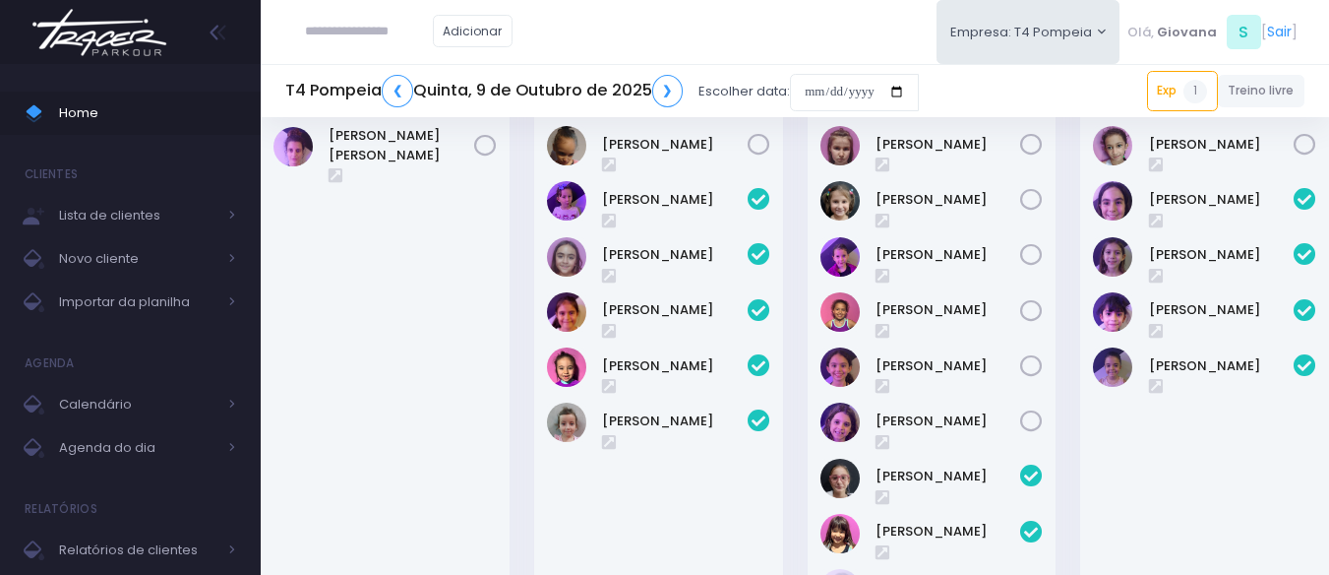
scroll to position [0, 0]
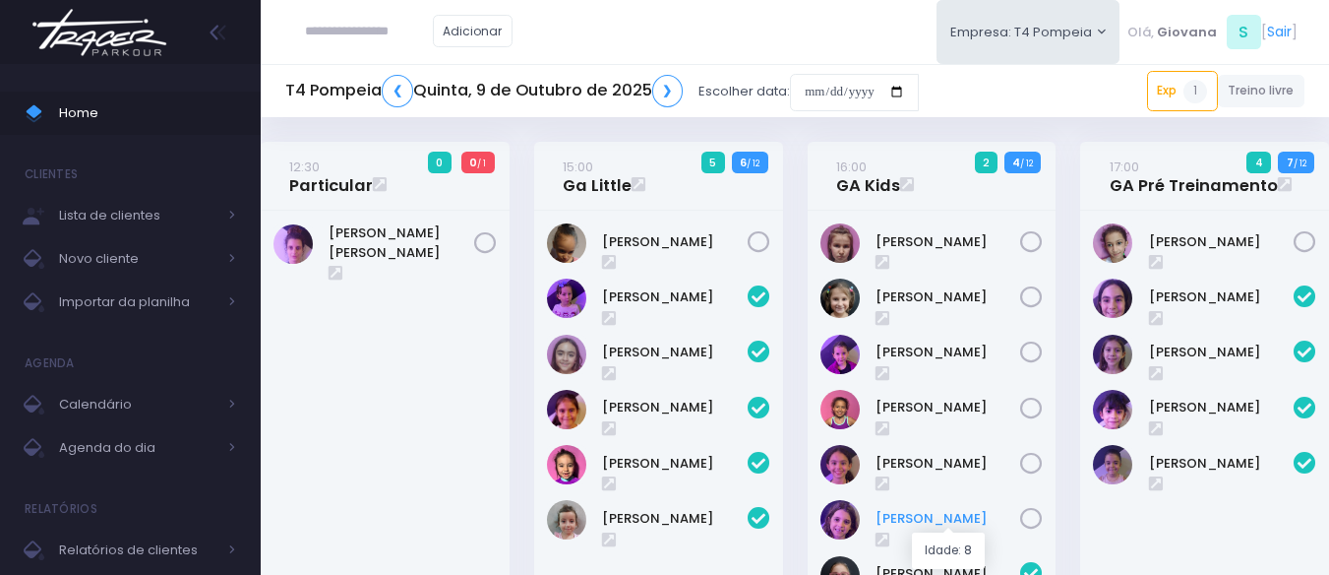
click at [932, 524] on link "[PERSON_NAME]" at bounding box center [949, 519] width 146 height 20
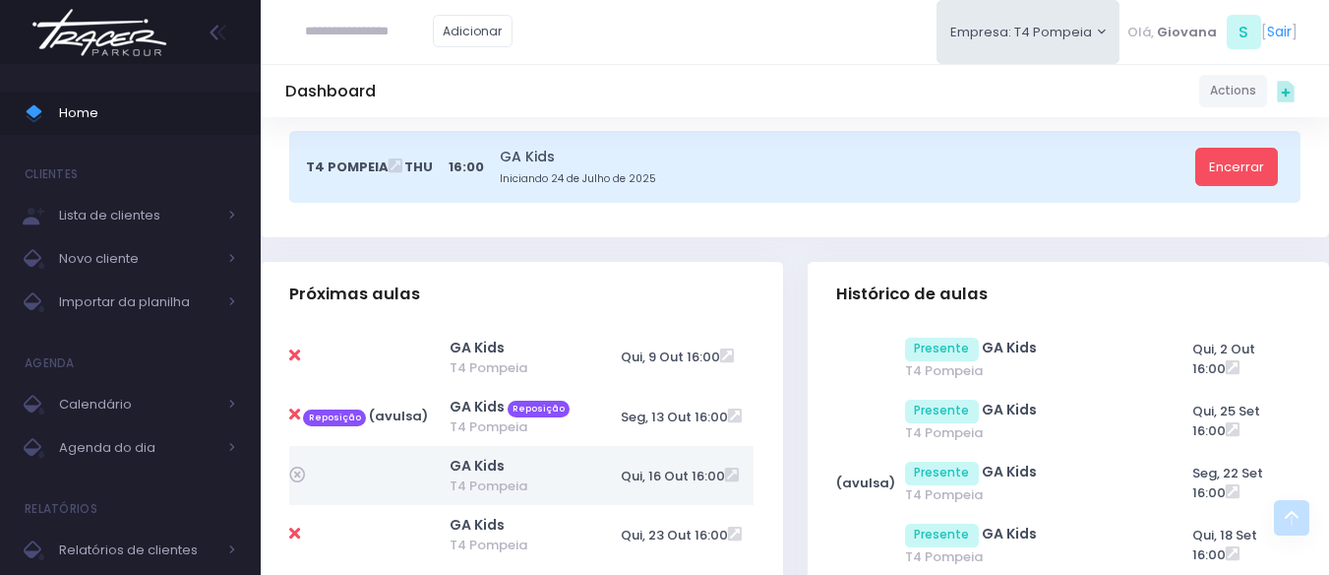
scroll to position [787, 0]
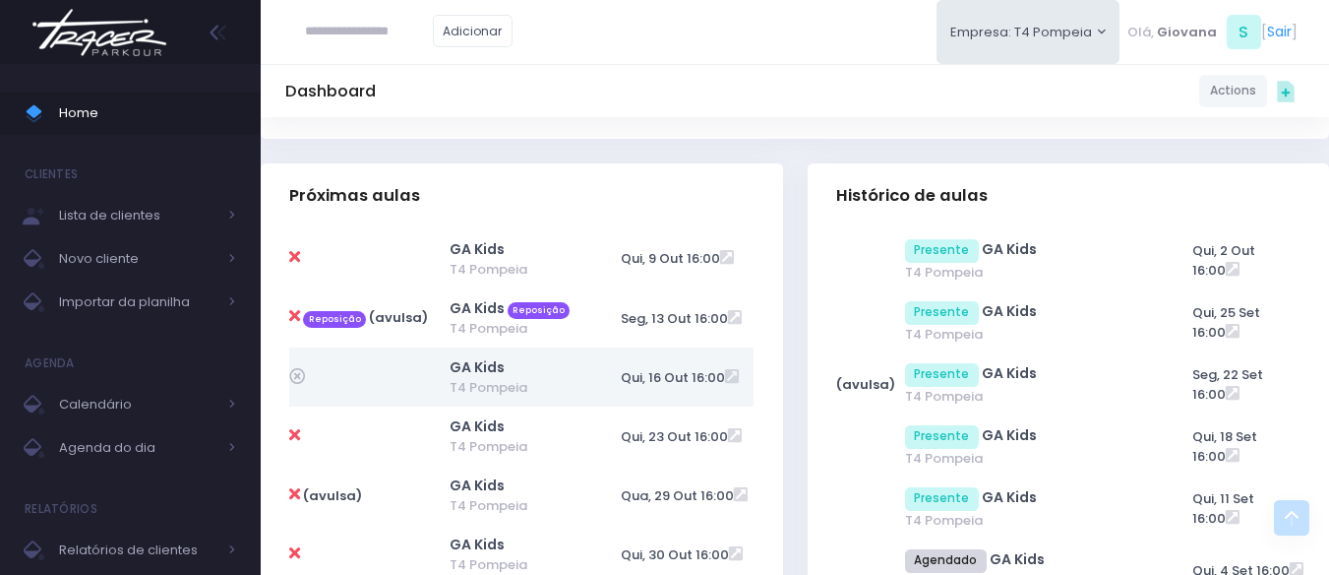
click at [293, 257] on icon at bounding box center [294, 257] width 11 height 16
type input "**********"
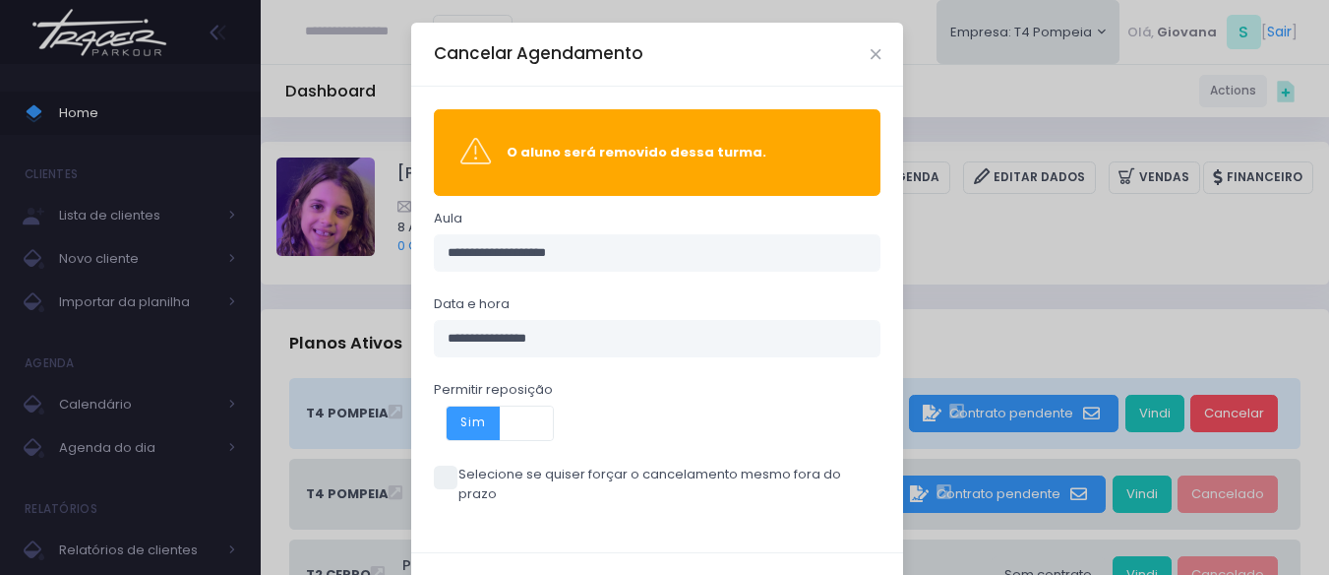
click at [434, 478] on span at bounding box center [446, 477] width 24 height 24
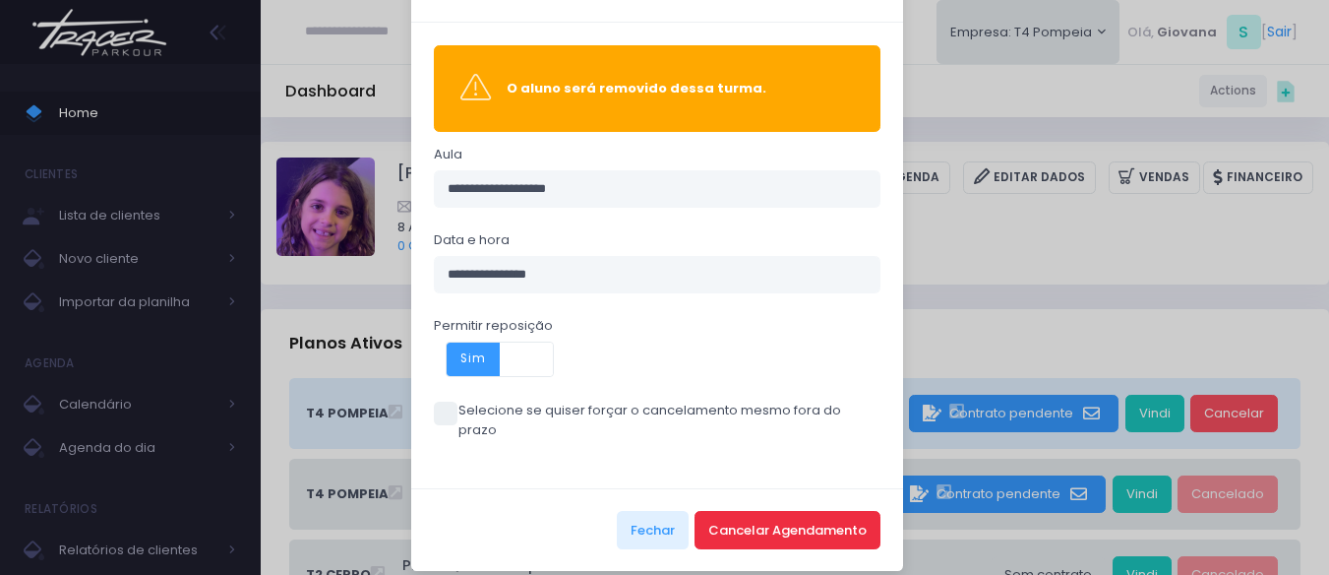
click at [816, 519] on button "Cancelar Agendamento" at bounding box center [788, 529] width 186 height 37
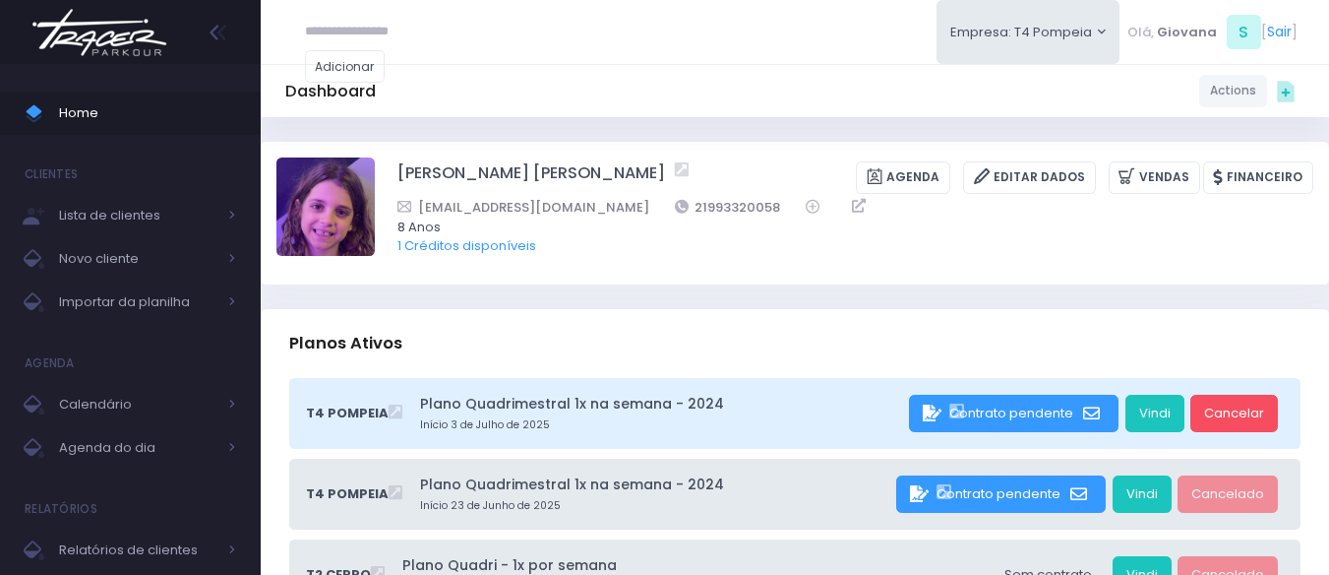
click at [58, 110] on span at bounding box center [42, 113] width 34 height 26
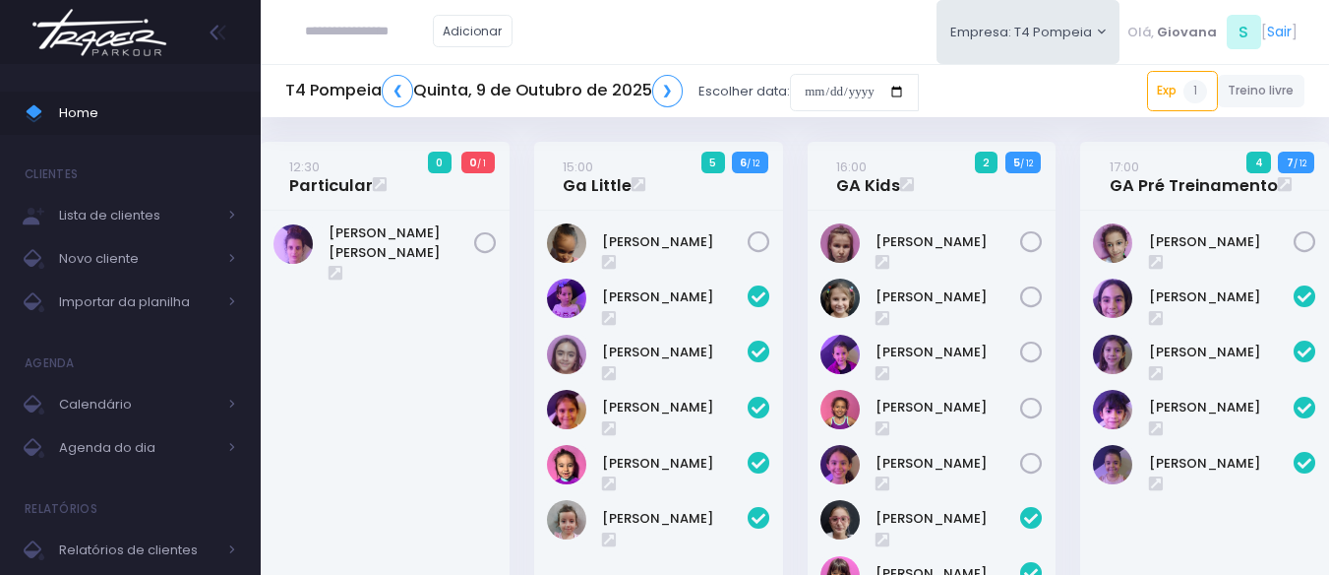
scroll to position [759, 0]
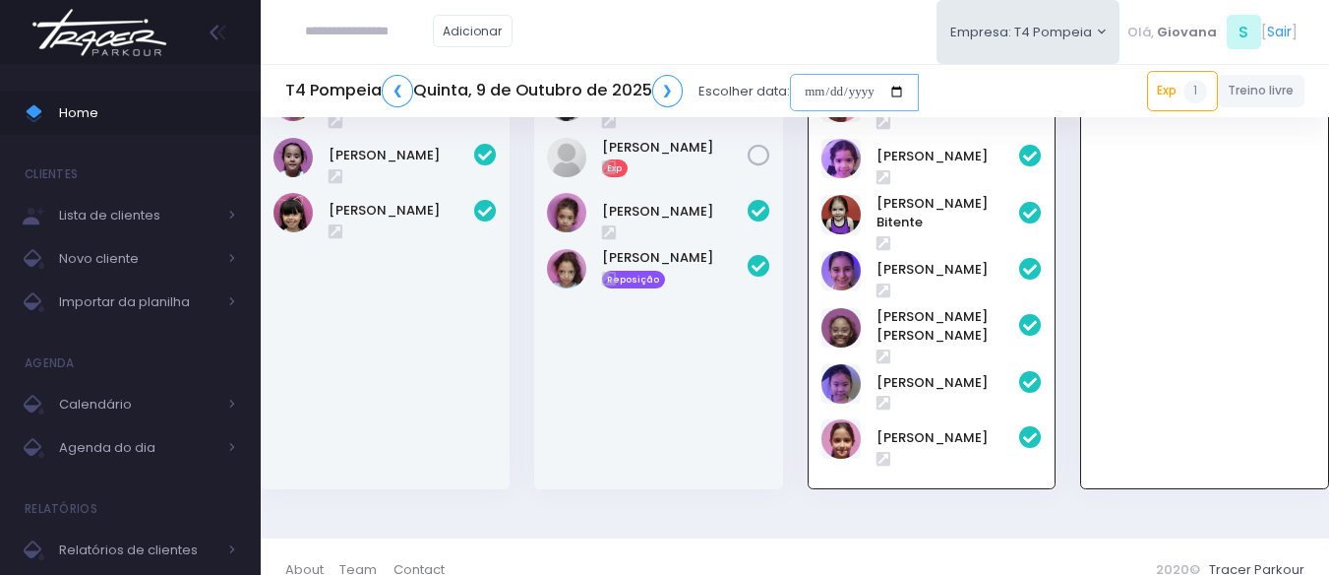
click at [862, 82] on input "date" at bounding box center [854, 92] width 129 height 37
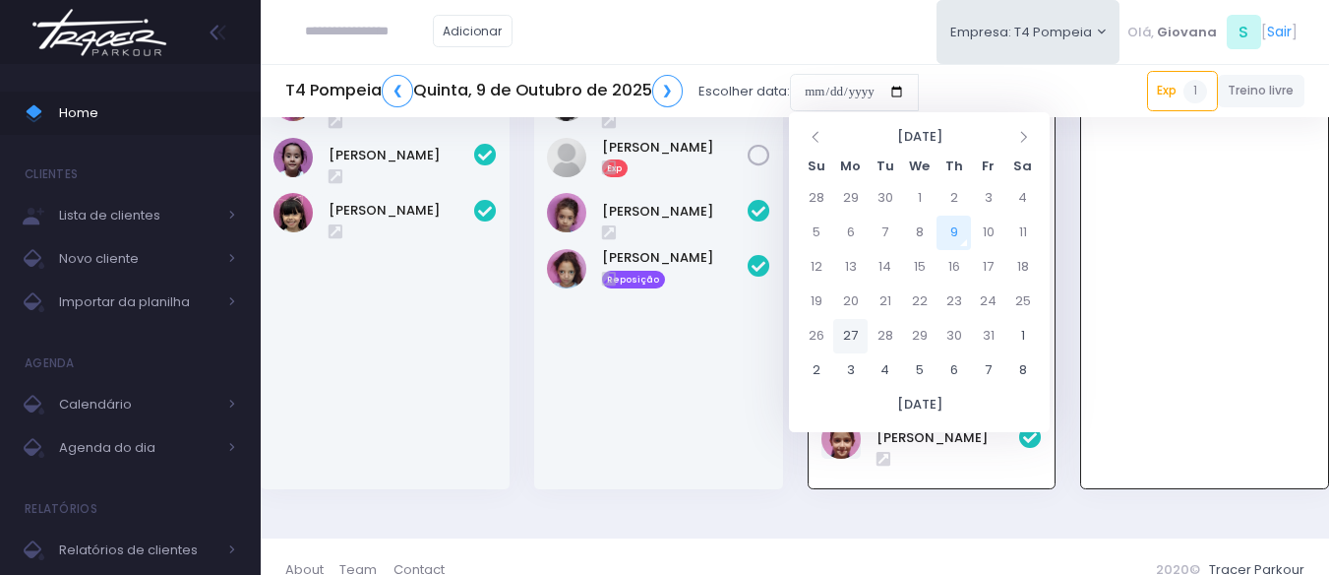
click at [845, 339] on td "27" at bounding box center [850, 336] width 34 height 34
type input "**********"
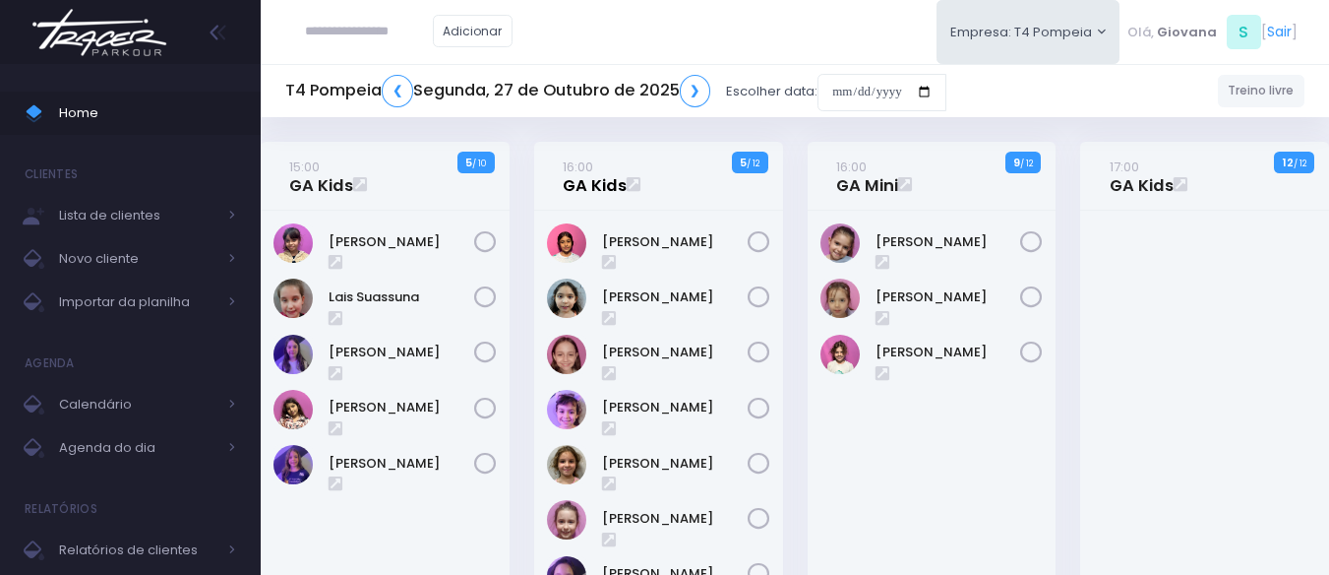
click at [588, 178] on link "16:00 GA Kids" at bounding box center [595, 175] width 64 height 39
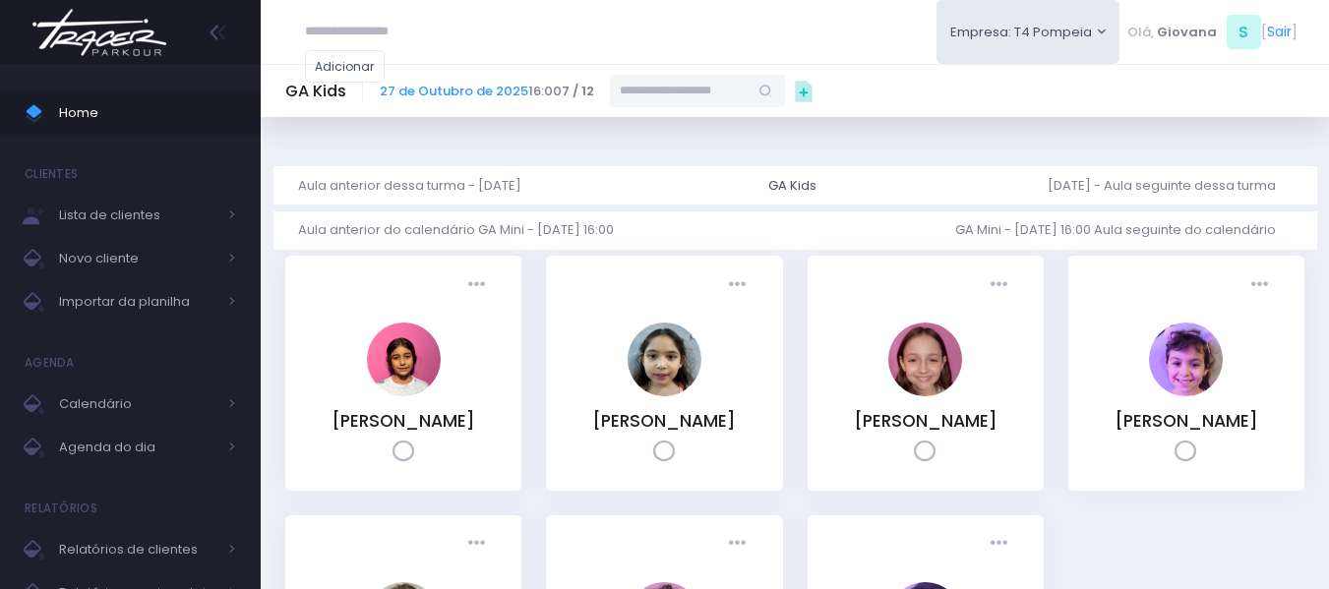
click at [672, 89] on input "text" at bounding box center [679, 91] width 139 height 32
type input "**********"
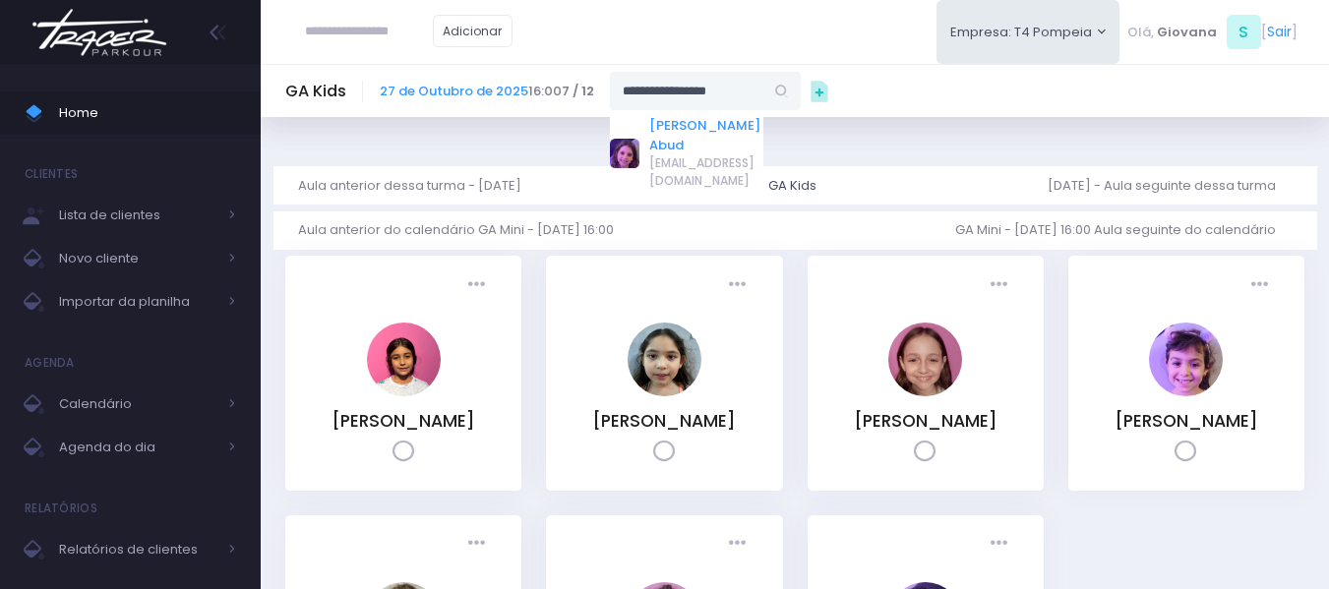
click at [688, 132] on link "[PERSON_NAME] Abud" at bounding box center [706, 135] width 114 height 38
type input "**********"
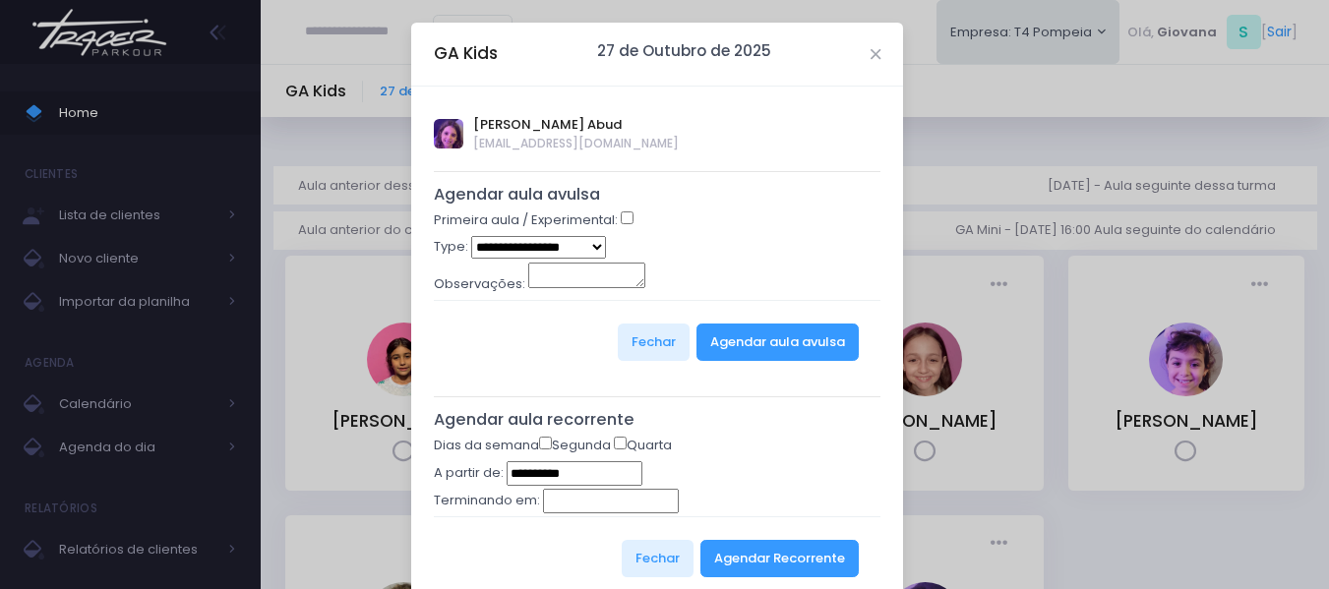
drag, startPoint x: 549, startPoint y: 239, endPoint x: 543, endPoint y: 257, distance: 18.7
click at [549, 239] on select "**********" at bounding box center [538, 247] width 135 height 23
select select "*"
click at [471, 236] on select "**********" at bounding box center [538, 247] width 135 height 23
click at [745, 340] on button "Agendar aula avulsa" at bounding box center [778, 342] width 162 height 37
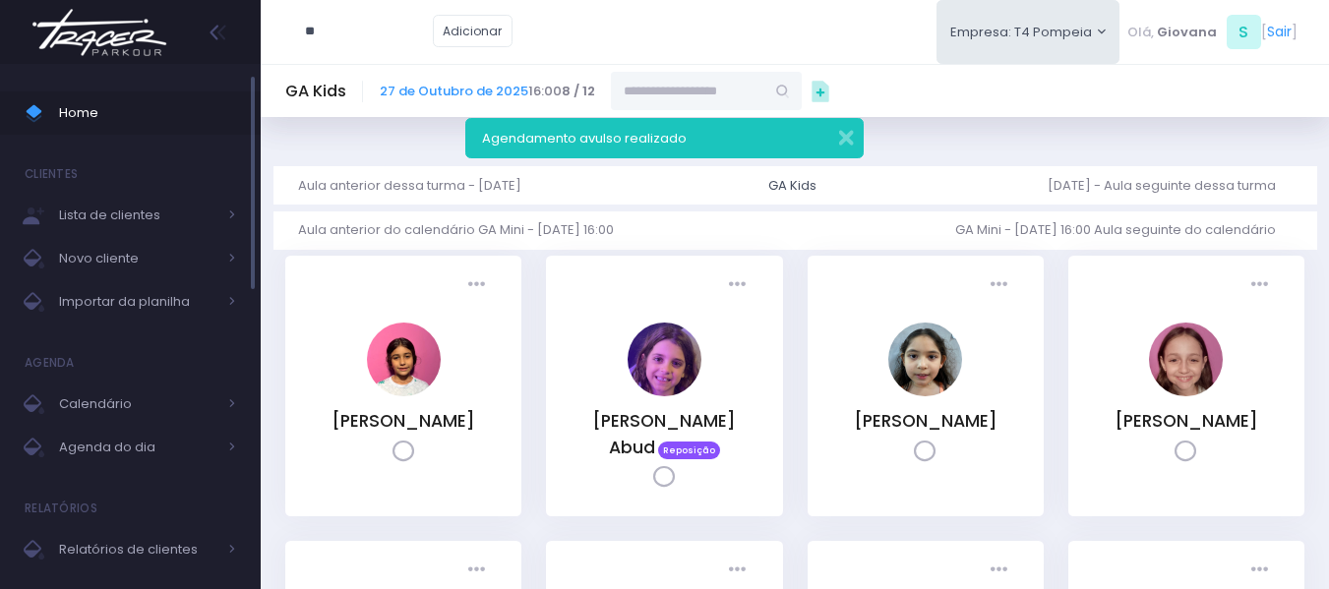
type input "**"
click at [223, 122] on span "Home" at bounding box center [147, 113] width 177 height 26
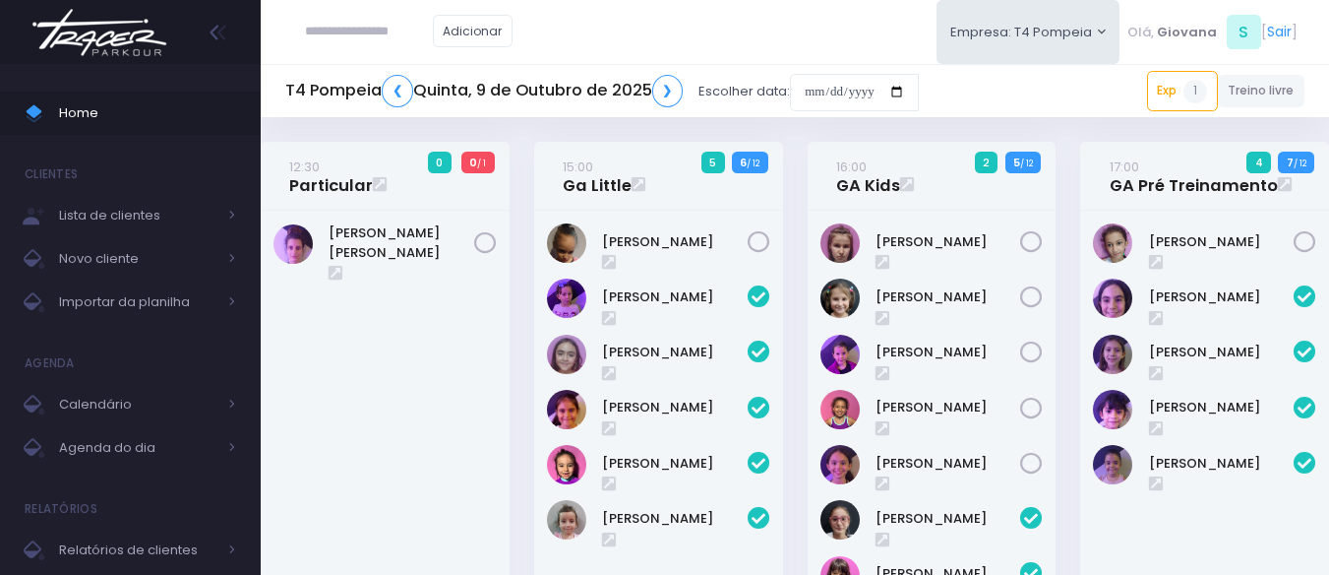
scroll to position [759, 0]
